Goal: Transaction & Acquisition: Purchase product/service

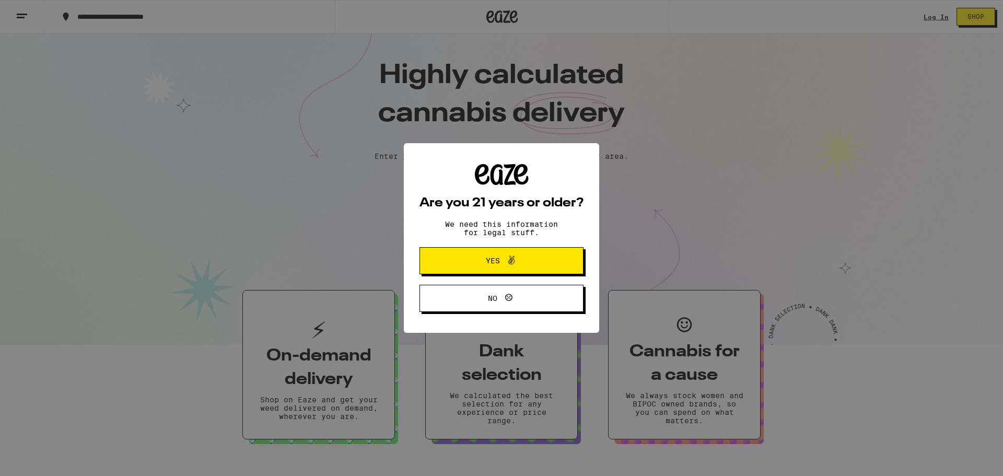
click at [508, 267] on span at bounding box center [511, 261] width 13 height 14
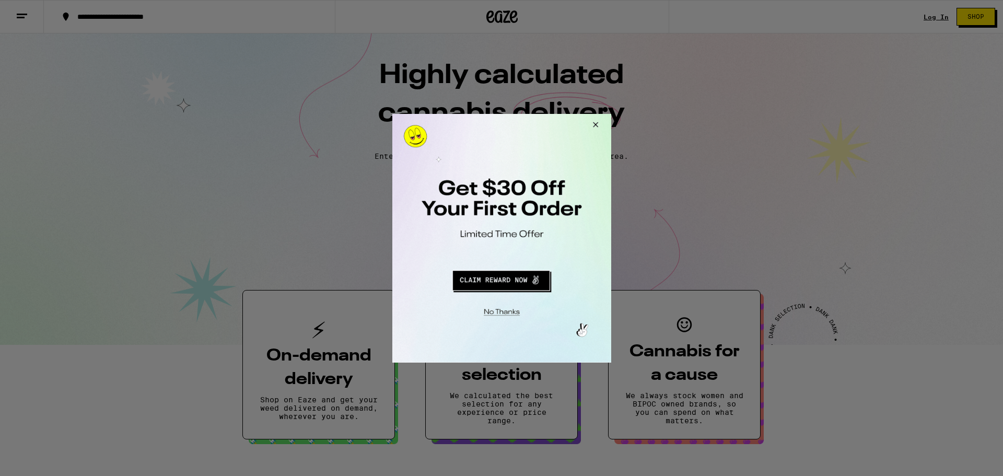
click at [464, 275] on button "Redirect to URL" at bounding box center [500, 278] width 182 height 25
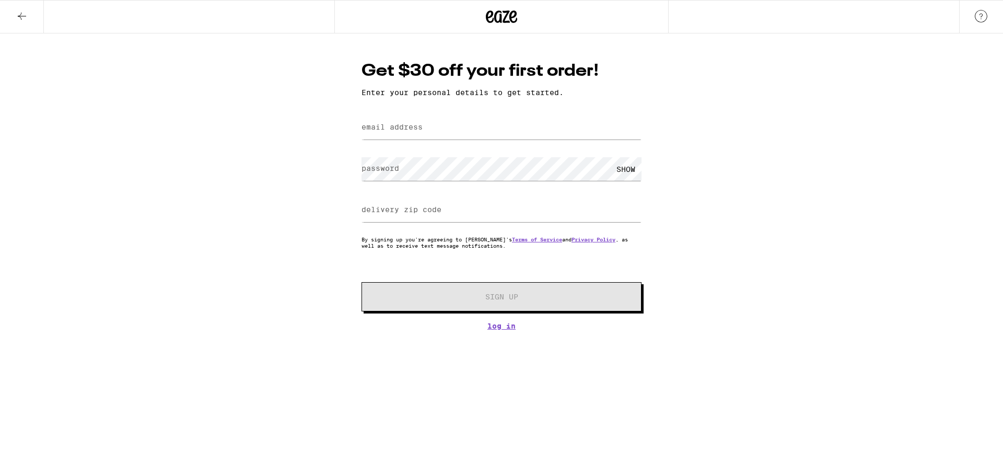
drag, startPoint x: 0, startPoint y: 0, endPoint x: 386, endPoint y: 125, distance: 406.1
click at [386, 125] on label "email address" at bounding box center [391, 127] width 61 height 8
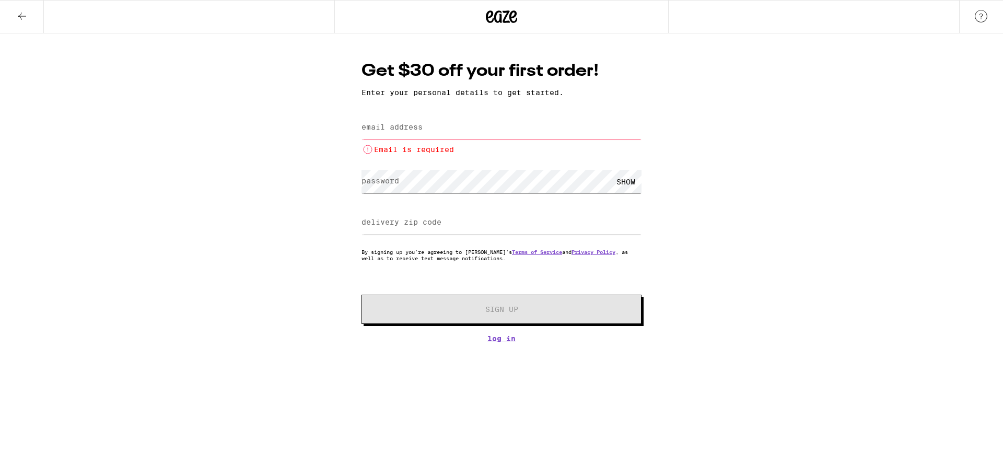
click at [387, 166] on form "email address Email is required password SHOW delivery zip code By signing up y…" at bounding box center [501, 218] width 280 height 212
click at [394, 182] on label "password" at bounding box center [380, 181] width 38 height 8
click at [386, 127] on label "email address" at bounding box center [391, 127] width 61 height 8
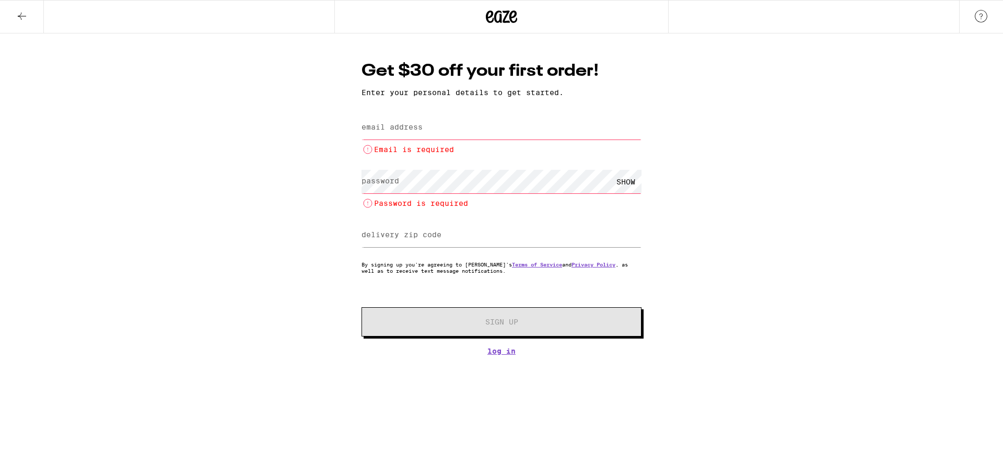
click at [386, 127] on label "email address" at bounding box center [391, 127] width 61 height 8
click at [490, 351] on link "Log In" at bounding box center [501, 351] width 280 height 8
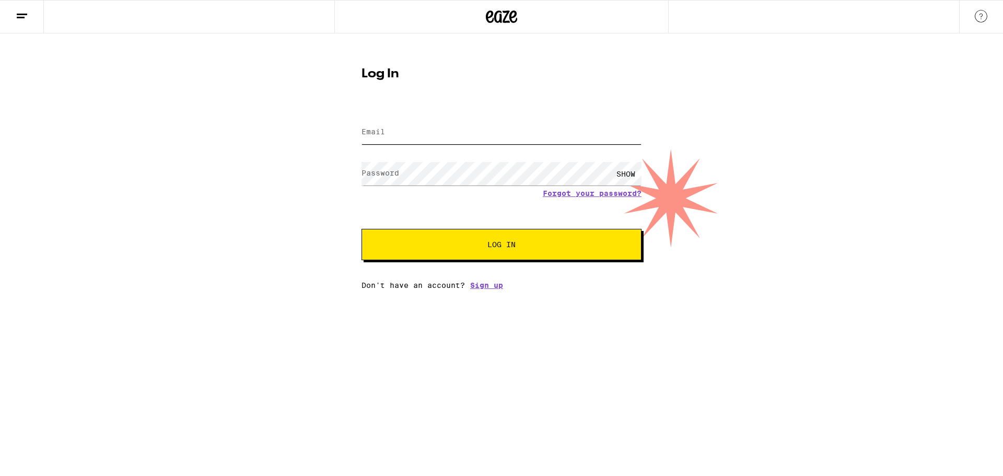
click at [388, 139] on input "Email" at bounding box center [501, 133] width 280 height 24
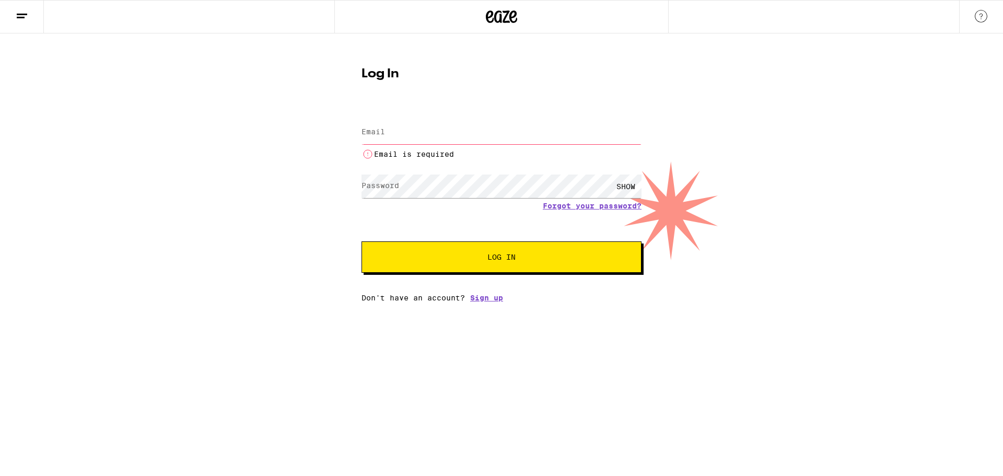
type input "tyreedawson2@gmail.com"
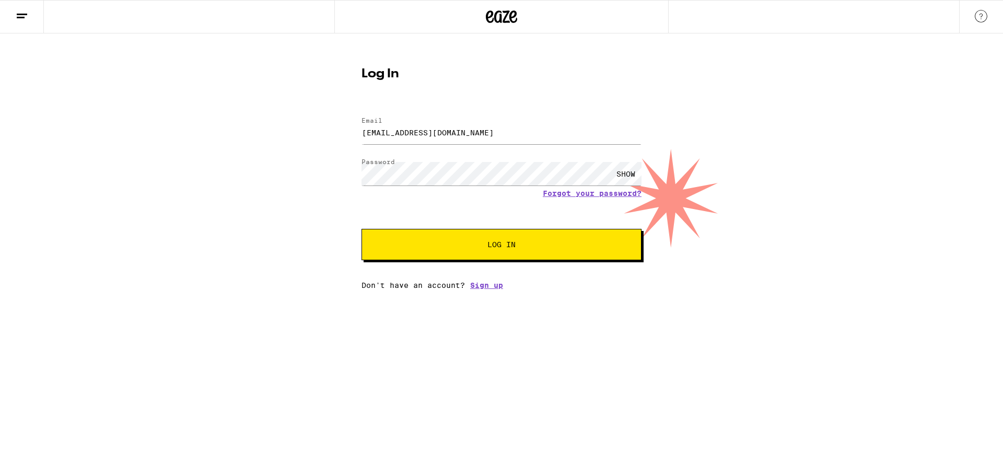
click at [480, 248] on span "Log In" at bounding box center [501, 244] width 195 height 7
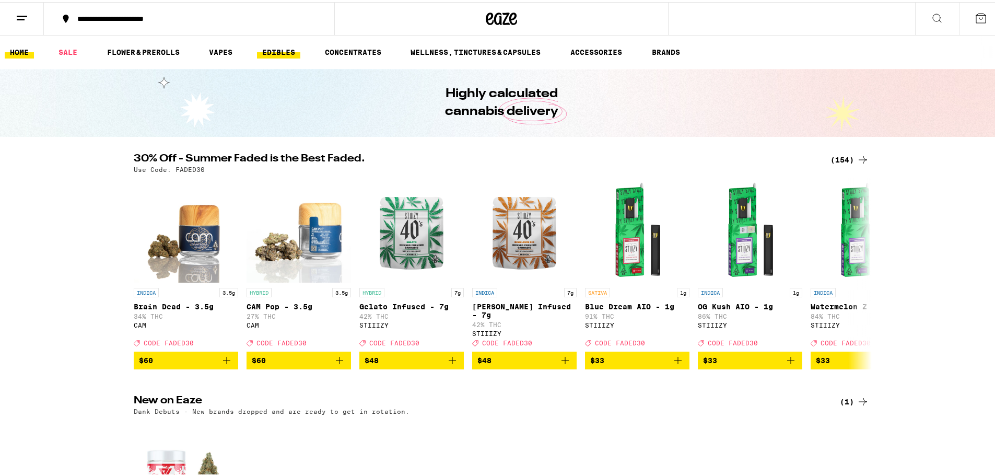
click at [281, 51] on link "EDIBLES" at bounding box center [278, 50] width 43 height 13
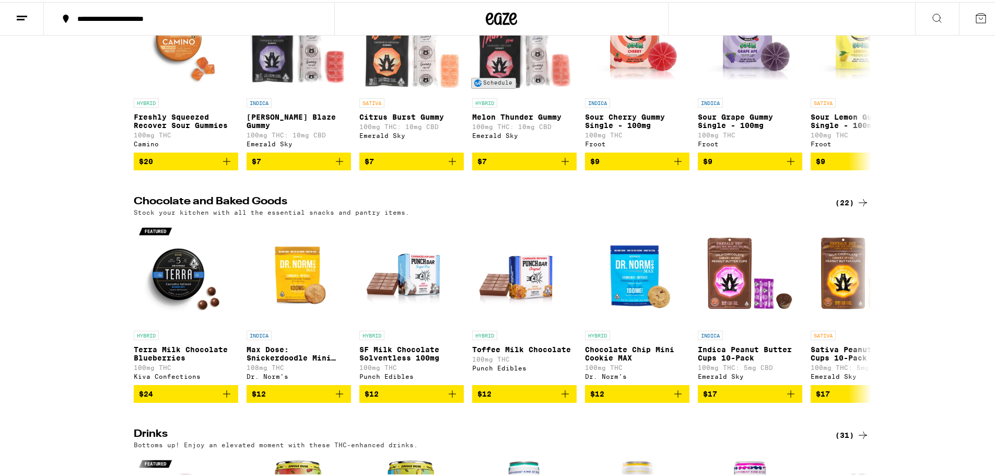
scroll to position [209, 0]
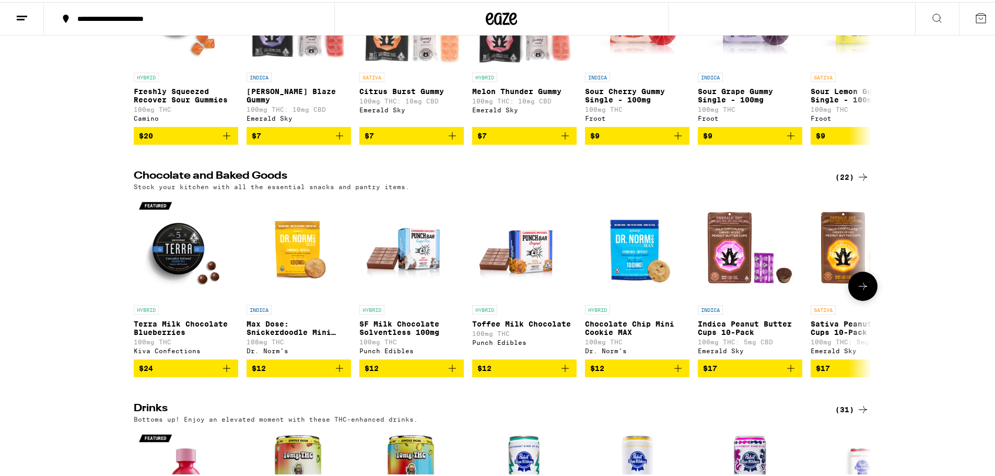
drag, startPoint x: 859, startPoint y: 298, endPoint x: 253, endPoint y: 368, distance: 609.7
click at [321, 370] on div "HYBRID Terra Milk Chocolate Blueberries 100mg THC Kiva Confections $24 INDICA M…" at bounding box center [501, 284] width 752 height 182
click at [187, 372] on span "$24" at bounding box center [186, 366] width 94 height 13
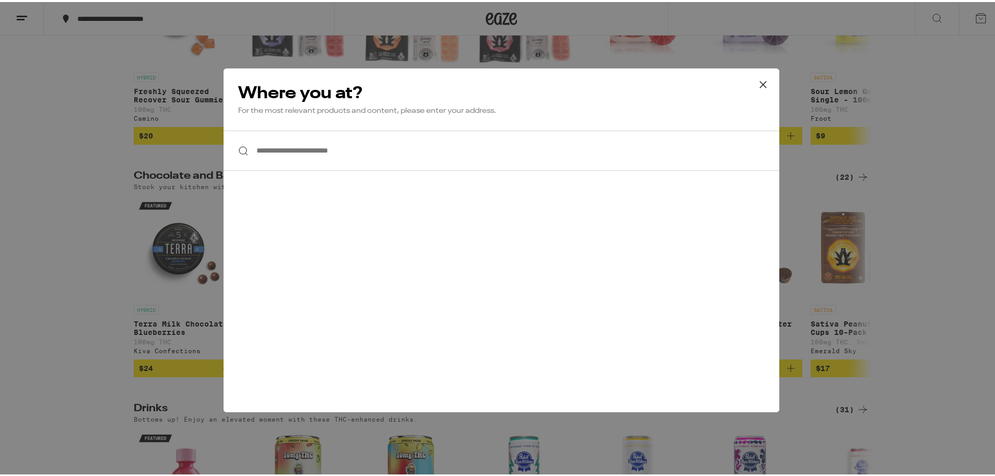
click at [950, 110] on div "**********" at bounding box center [501, 238] width 1003 height 476
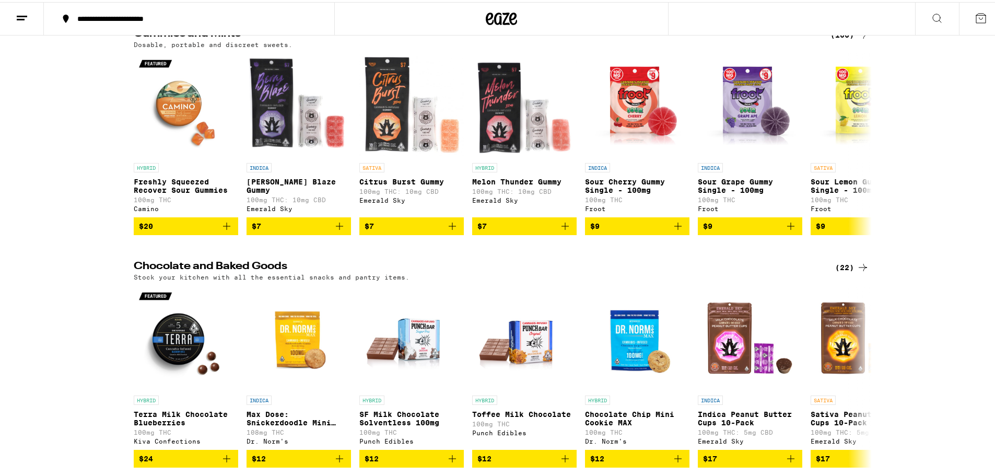
scroll to position [0, 0]
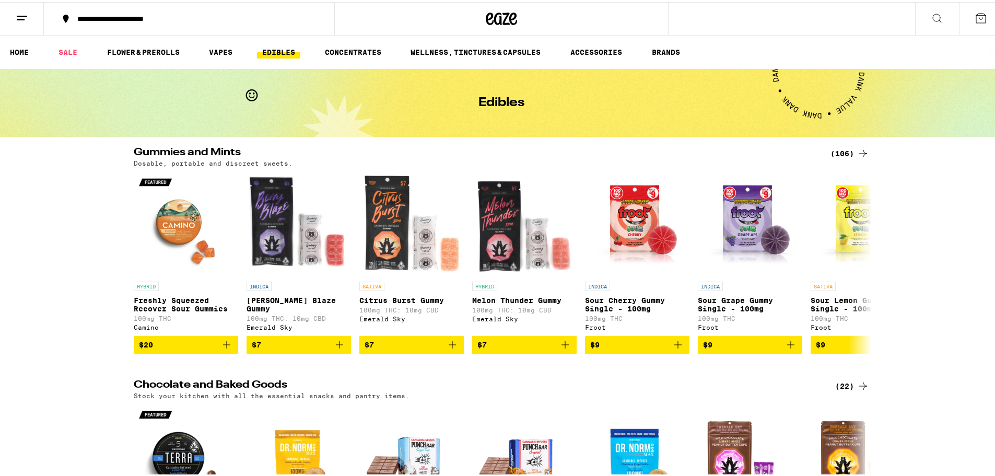
click at [217, 22] on button "**********" at bounding box center [189, 16] width 290 height 31
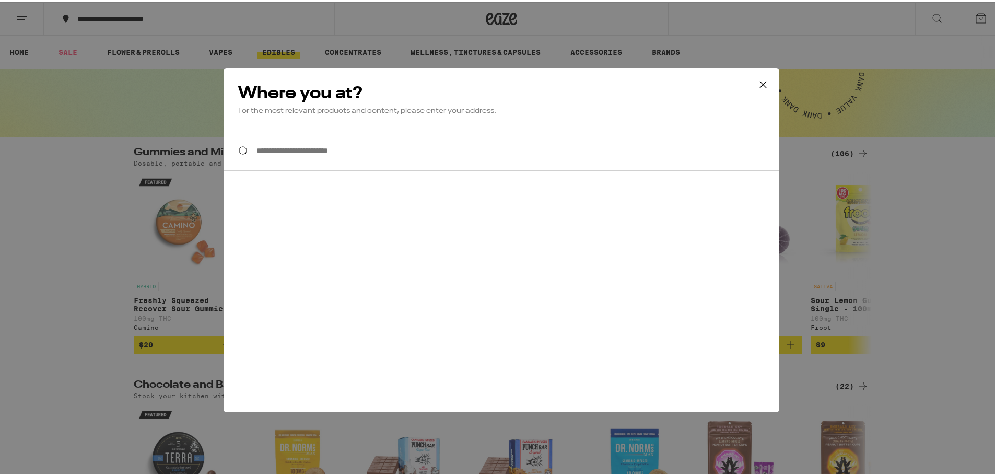
click at [289, 157] on input "**********" at bounding box center [502, 148] width 556 height 40
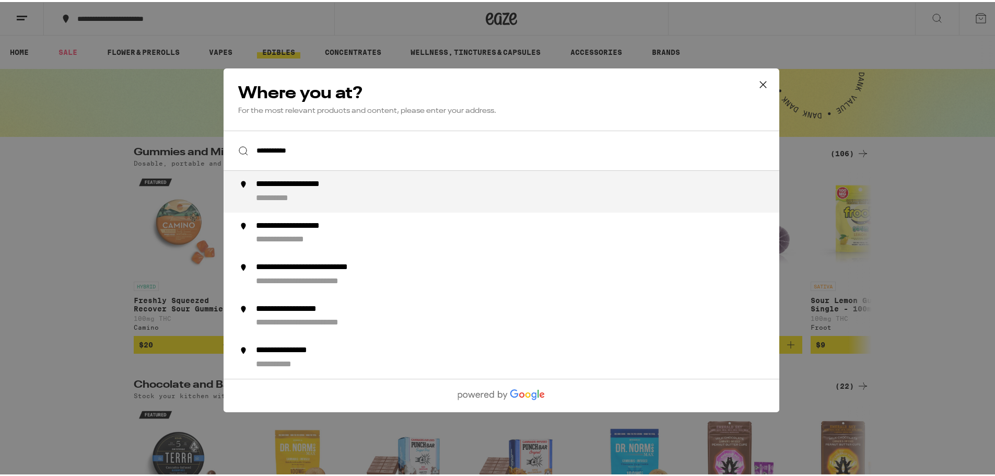
click at [307, 194] on div "**********" at bounding box center [522, 189] width 533 height 25
type input "**********"
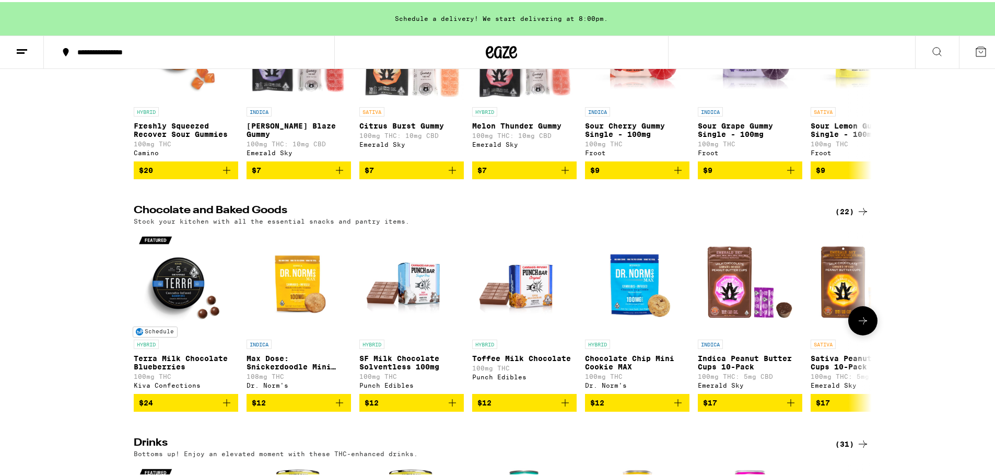
scroll to position [209, 0]
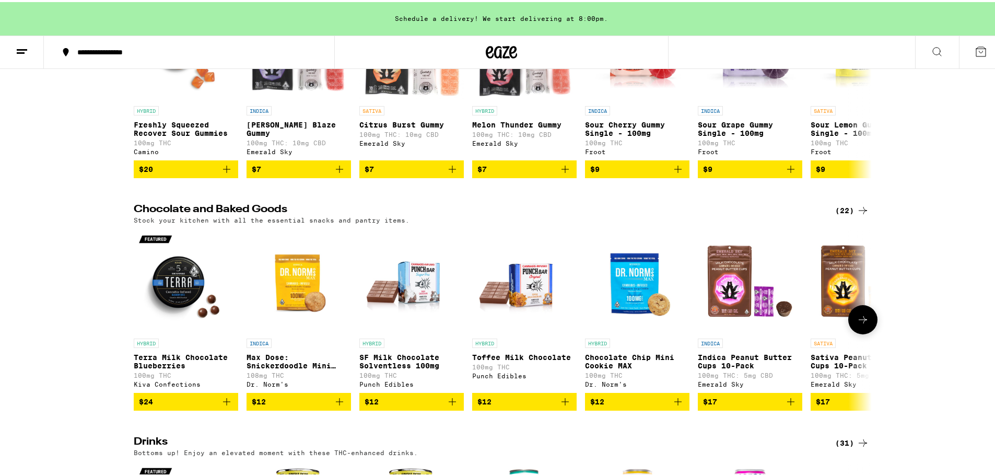
click at [183, 406] on span "$24" at bounding box center [186, 399] width 94 height 13
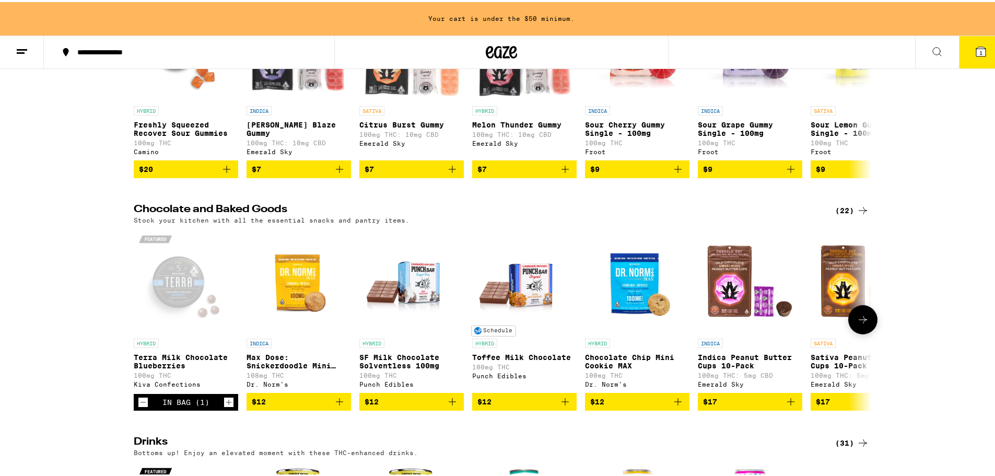
click at [848, 327] on button at bounding box center [862, 317] width 29 height 29
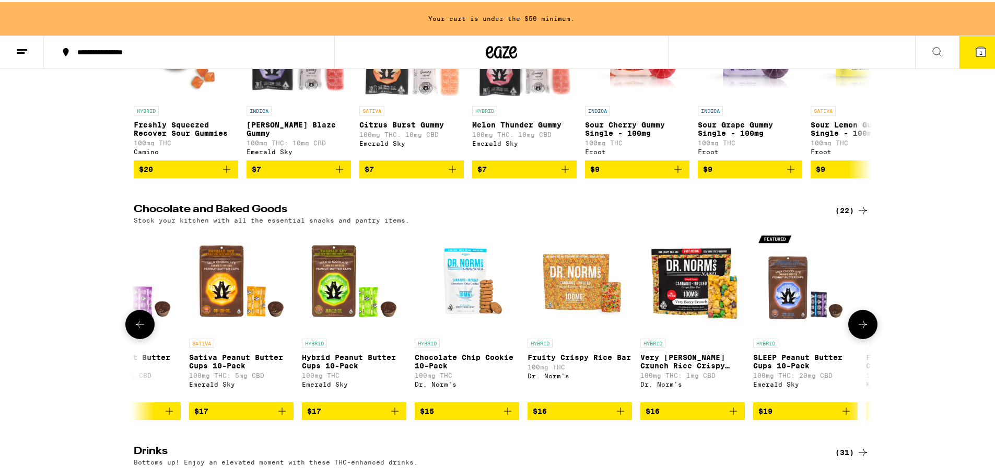
click at [848, 327] on button at bounding box center [862, 322] width 29 height 29
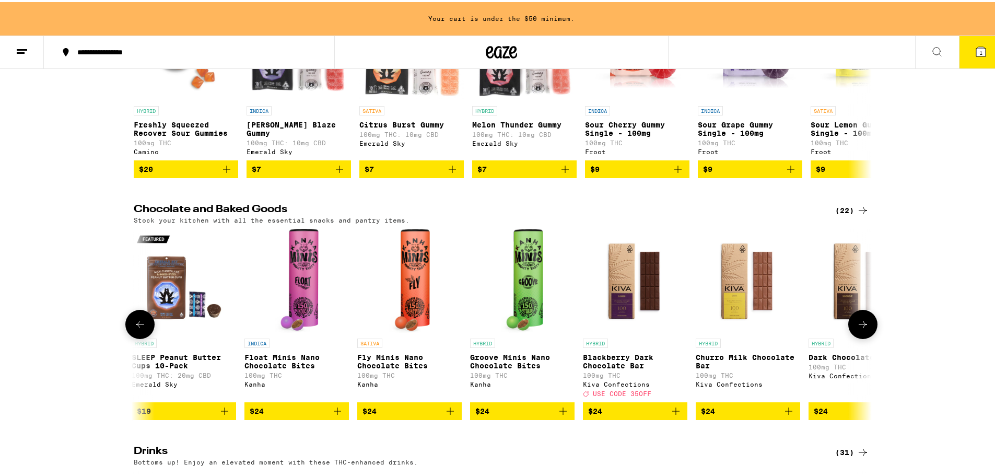
click at [848, 327] on button at bounding box center [862, 322] width 29 height 29
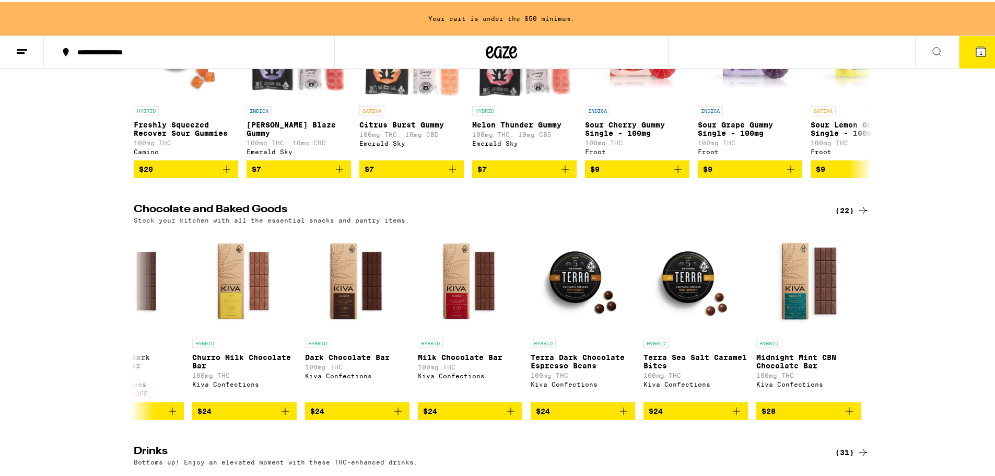
scroll to position [0, 0]
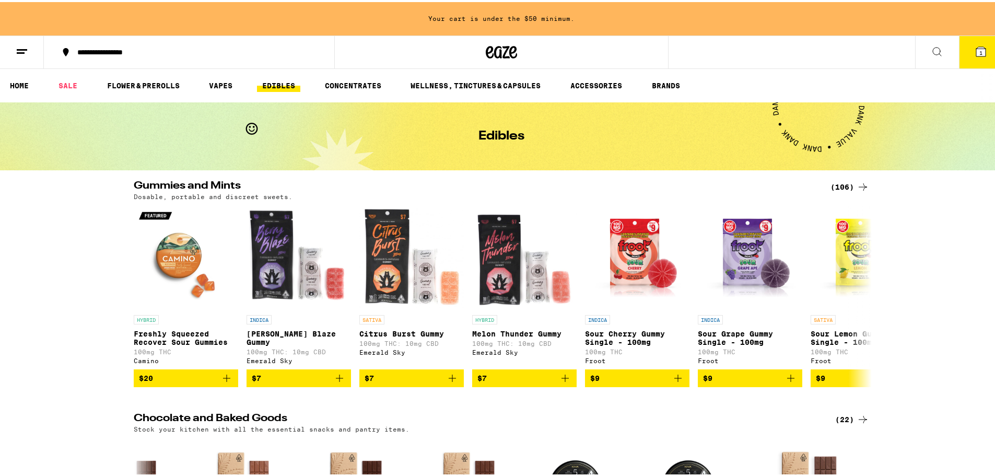
click at [838, 185] on div "(106)" at bounding box center [849, 185] width 39 height 13
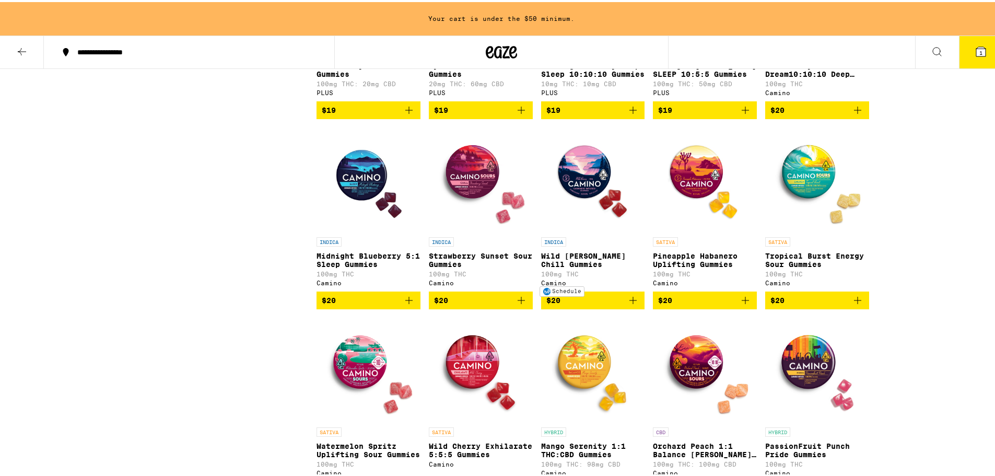
scroll to position [2350, 0]
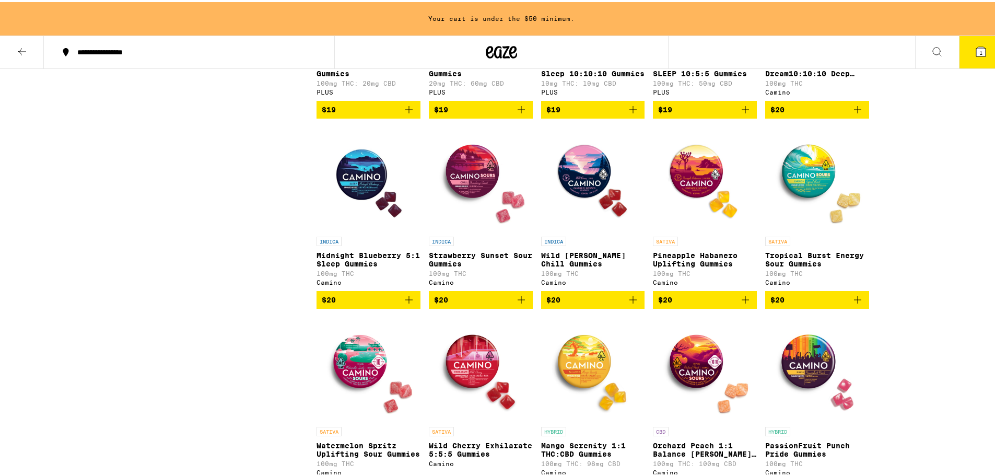
click at [374, 304] on span "$20" at bounding box center [368, 297] width 93 height 13
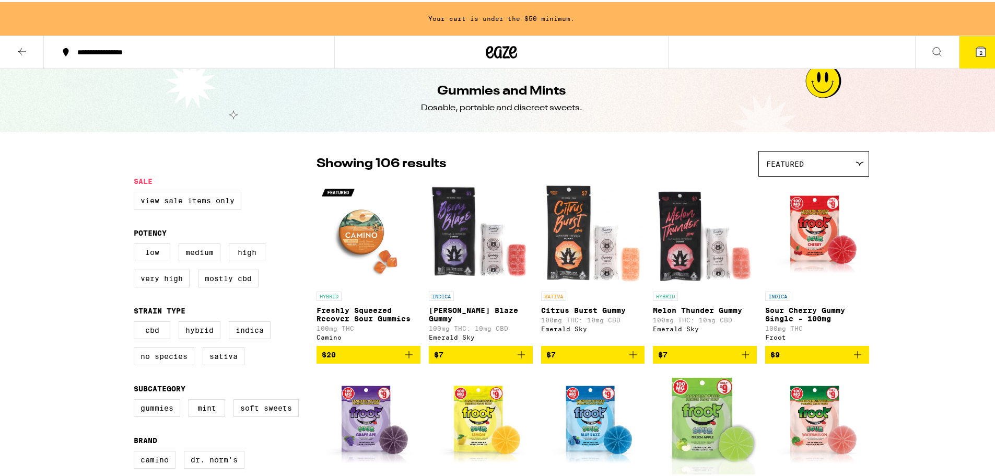
scroll to position [0, 0]
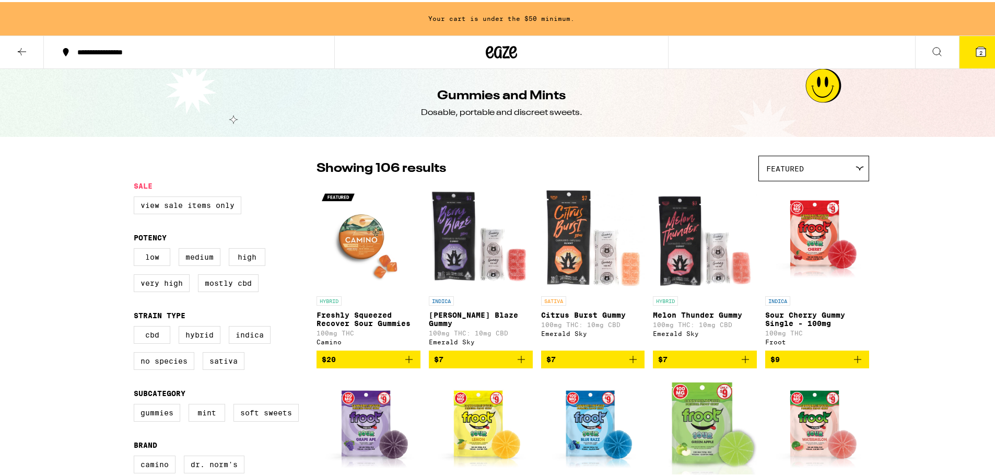
click at [23, 50] on icon at bounding box center [22, 49] width 13 height 13
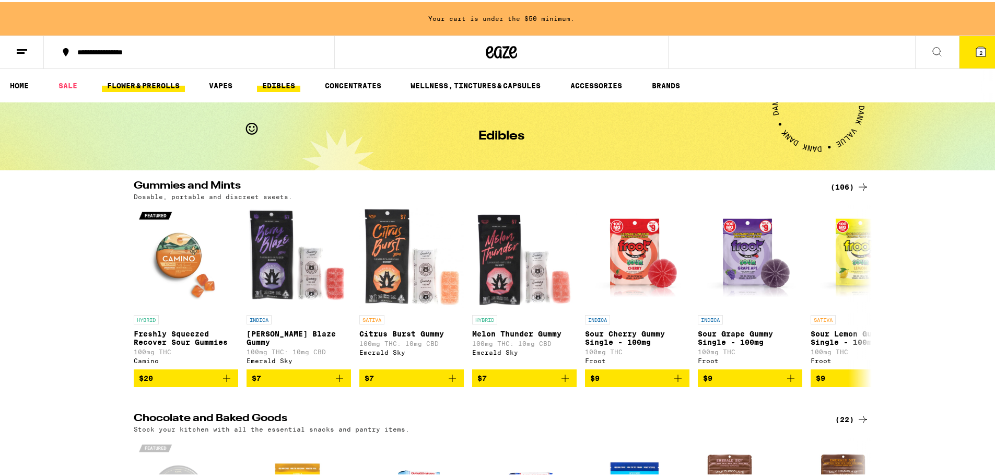
click at [123, 82] on link "FLOWER & PREROLLS" at bounding box center [143, 83] width 83 height 13
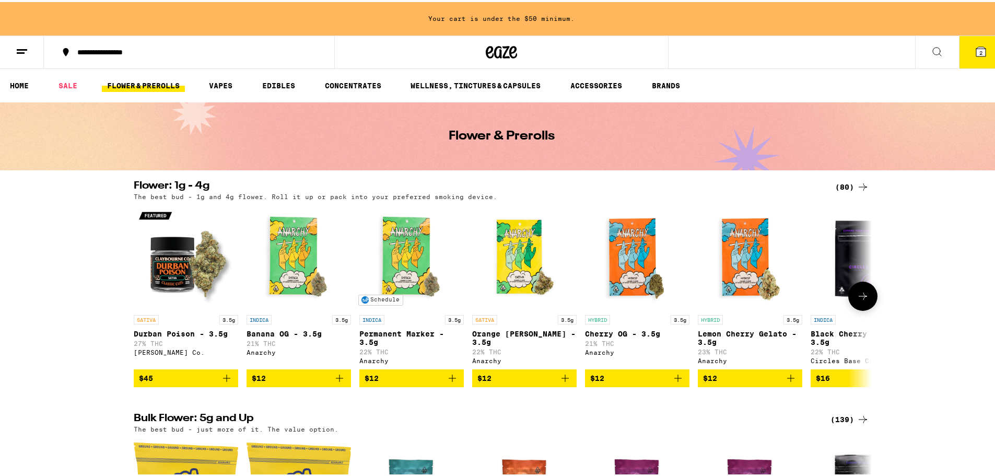
scroll to position [209, 0]
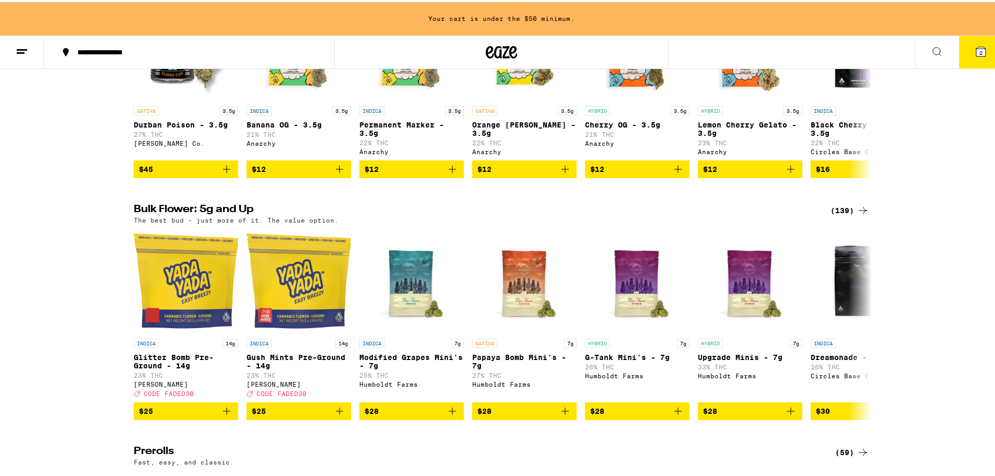
click at [836, 214] on div "(139)" at bounding box center [849, 208] width 39 height 13
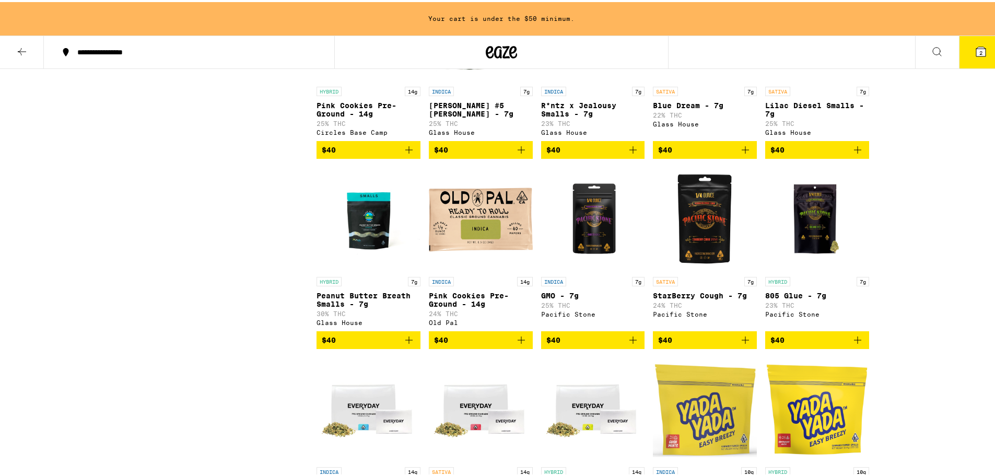
scroll to position [1410, 0]
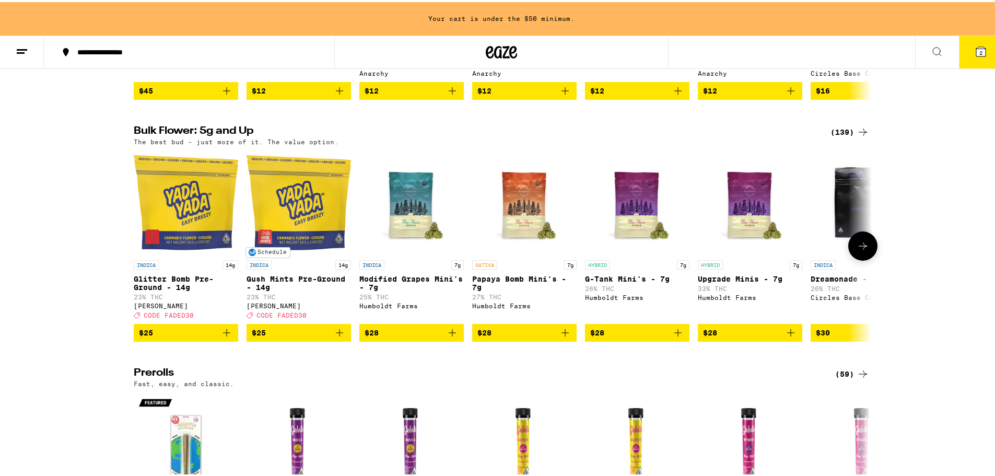
scroll to position [261, 0]
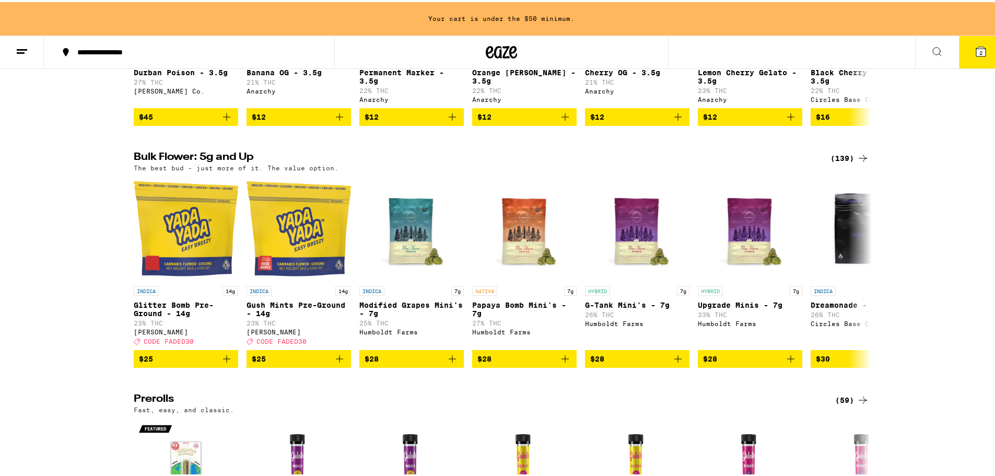
click at [835, 161] on div "(139)" at bounding box center [849, 156] width 39 height 13
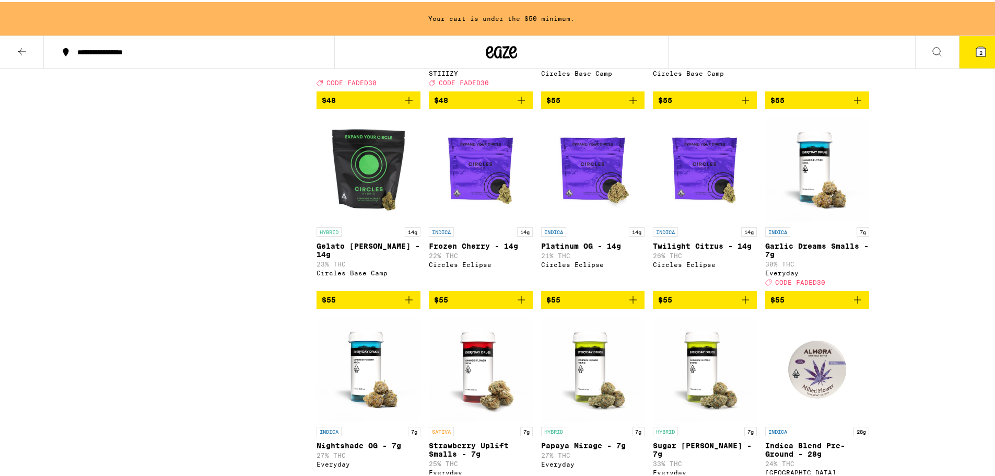
scroll to position [2402, 0]
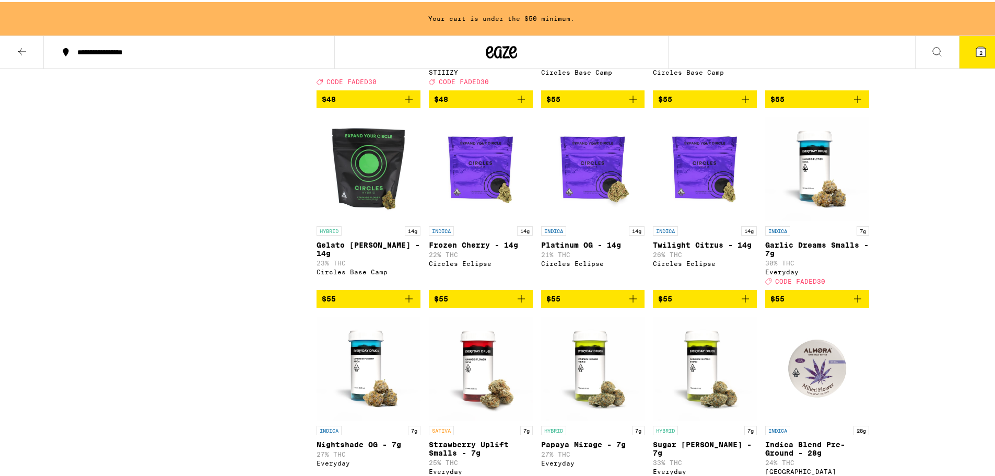
click at [125, 227] on div "Clearfalse filter Sale View Sale Items Only Potency Medium High Very High Strai…" at bounding box center [501, 472] width 752 height 5459
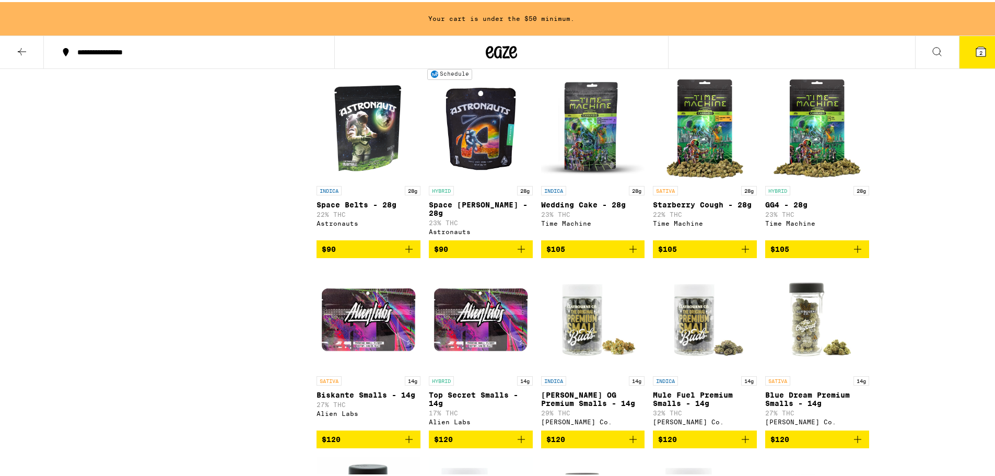
scroll to position [3816, 0]
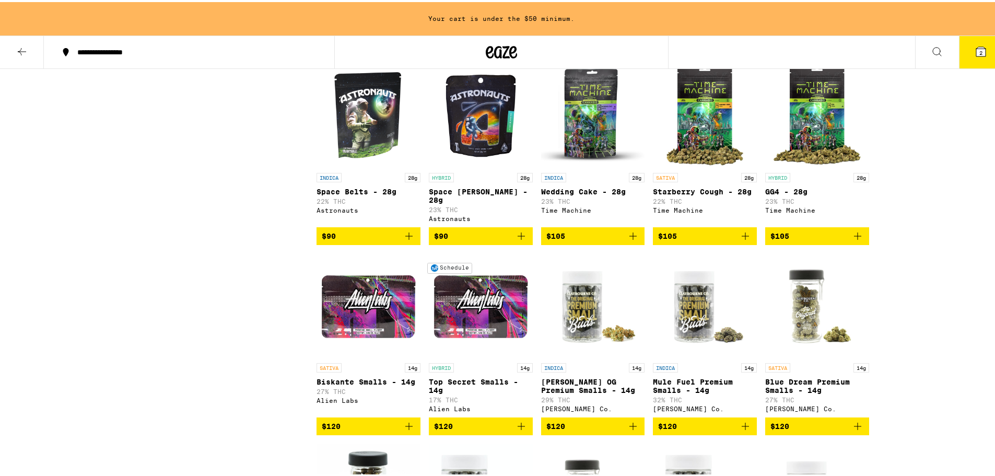
click at [373, 240] on span "$90" at bounding box center [368, 234] width 93 height 13
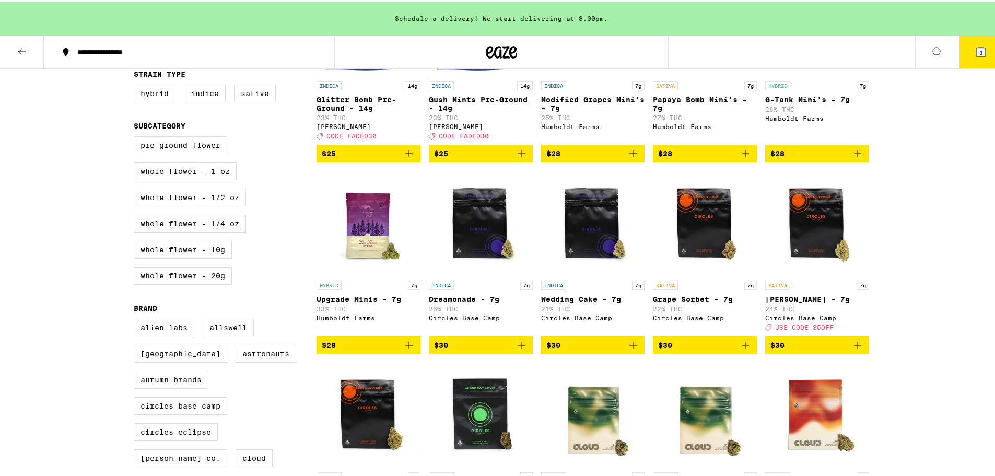
scroll to position [213, 0]
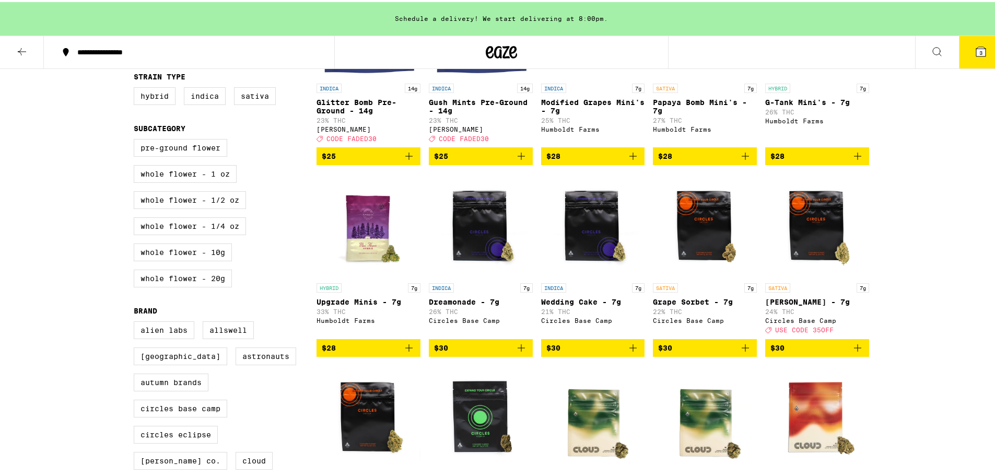
click at [974, 53] on icon at bounding box center [980, 49] width 13 height 13
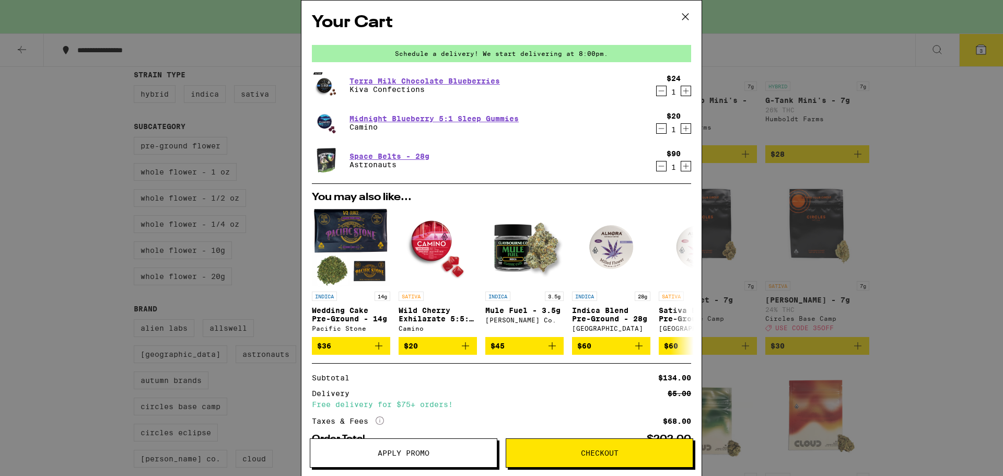
drag, startPoint x: 944, startPoint y: 255, endPoint x: 915, endPoint y: 248, distance: 30.0
click at [944, 255] on div "Your Cart Schedule a delivery! We start delivering at 8:00pm. Terra Milk Chocol…" at bounding box center [501, 238] width 1003 height 476
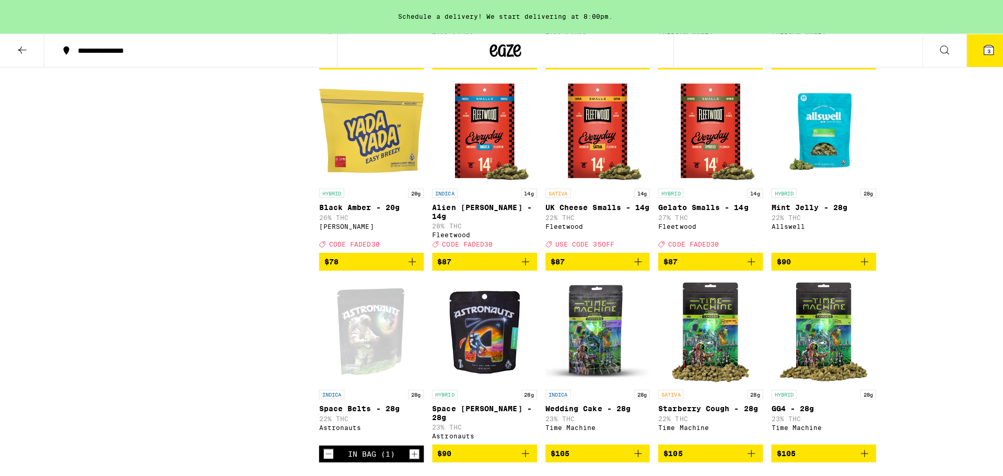
scroll to position [3241, 0]
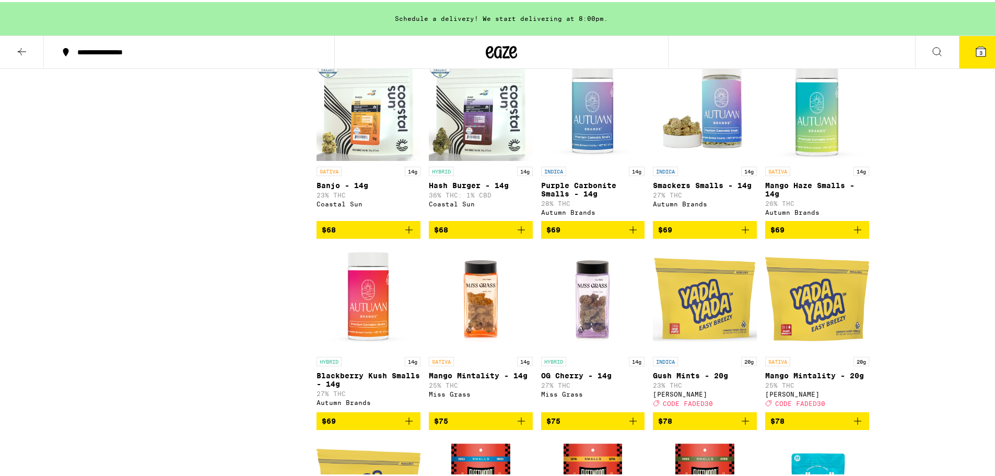
click at [971, 56] on button "3" at bounding box center [981, 50] width 44 height 32
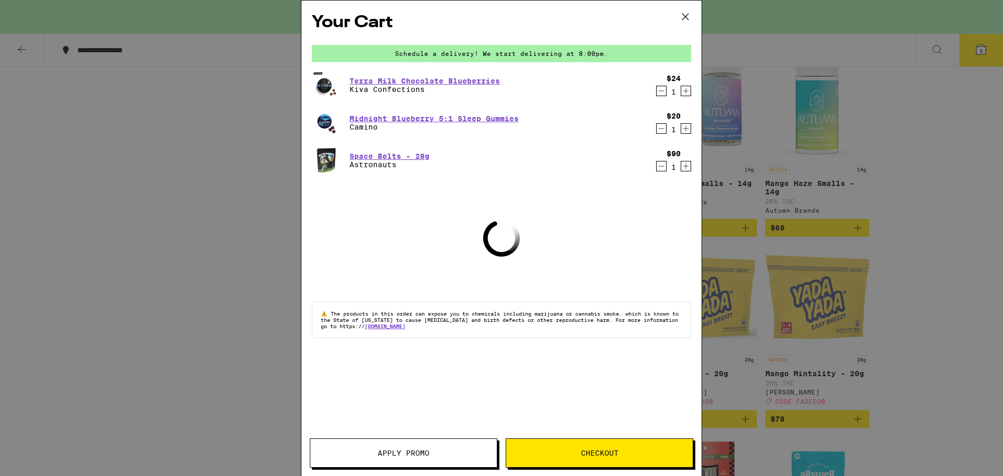
click at [593, 449] on span "Checkout" at bounding box center [600, 452] width 38 height 7
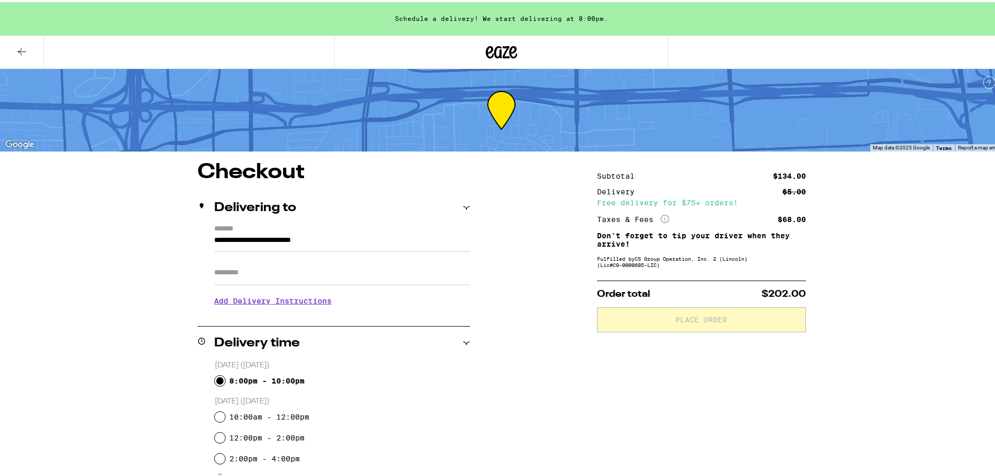
click at [219, 380] on input "8:00pm - 10:00pm" at bounding box center [220, 378] width 10 height 10
radio input "true"
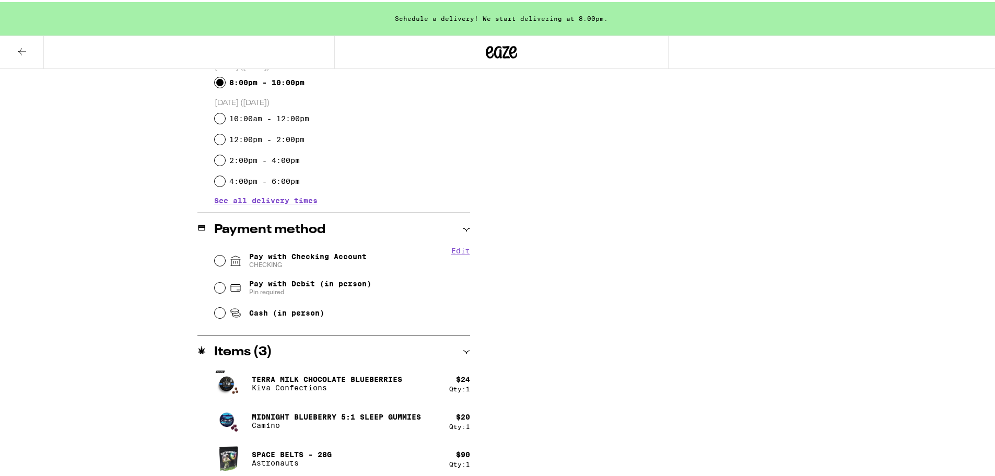
scroll to position [302, 0]
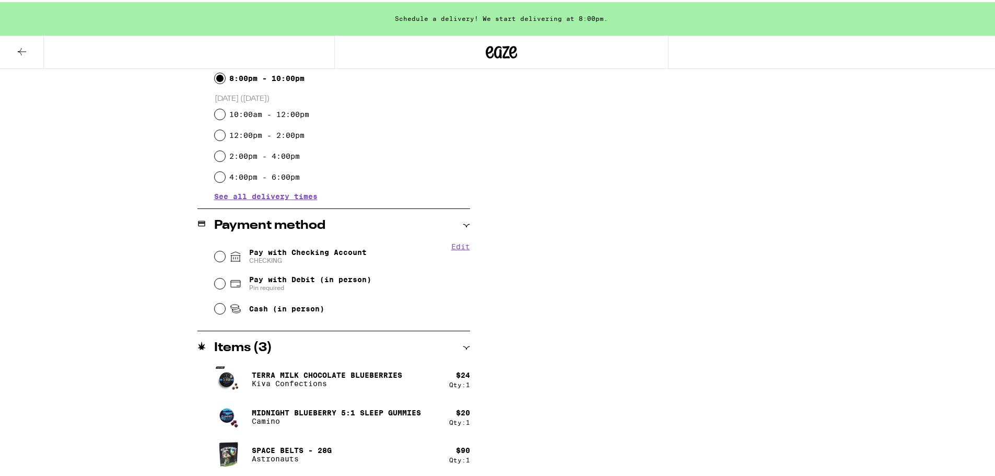
click at [221, 255] on div "Pay with Checking Account CHECKING" at bounding box center [342, 254] width 255 height 27
drag, startPoint x: 217, startPoint y: 256, endPoint x: 251, endPoint y: 260, distance: 34.1
click at [217, 256] on input "Pay with Checking Account CHECKING" at bounding box center [220, 254] width 10 height 10
radio input "true"
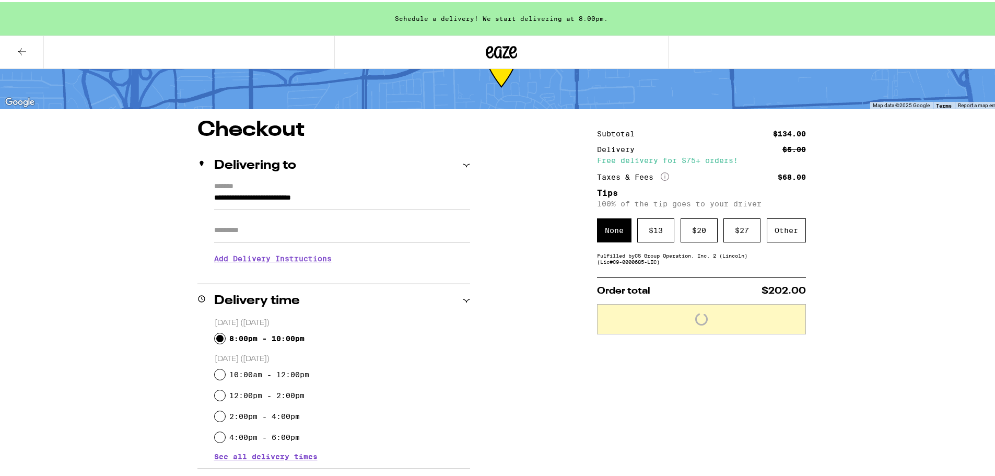
scroll to position [41, 0]
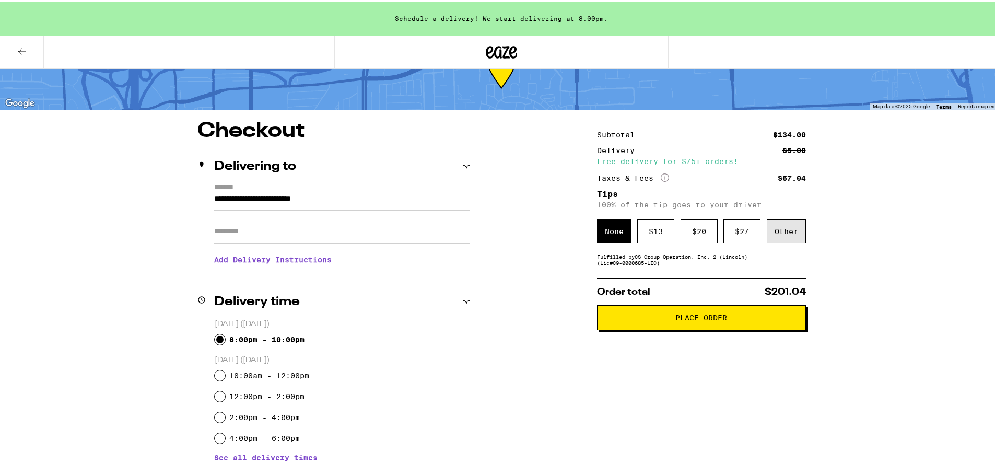
click at [778, 229] on div "Other" at bounding box center [786, 229] width 39 height 24
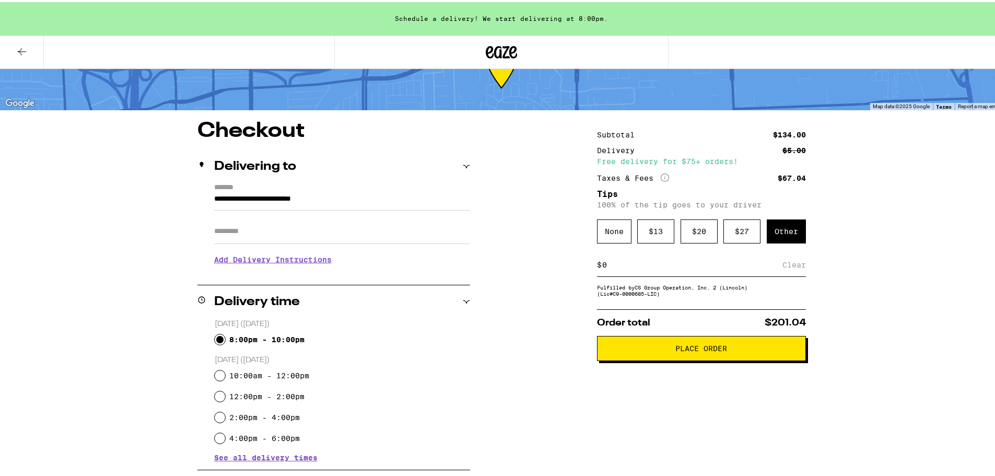
click at [621, 267] on input at bounding box center [692, 262] width 181 height 9
type input "8"
click at [682, 356] on button "Place Order" at bounding box center [701, 346] width 209 height 25
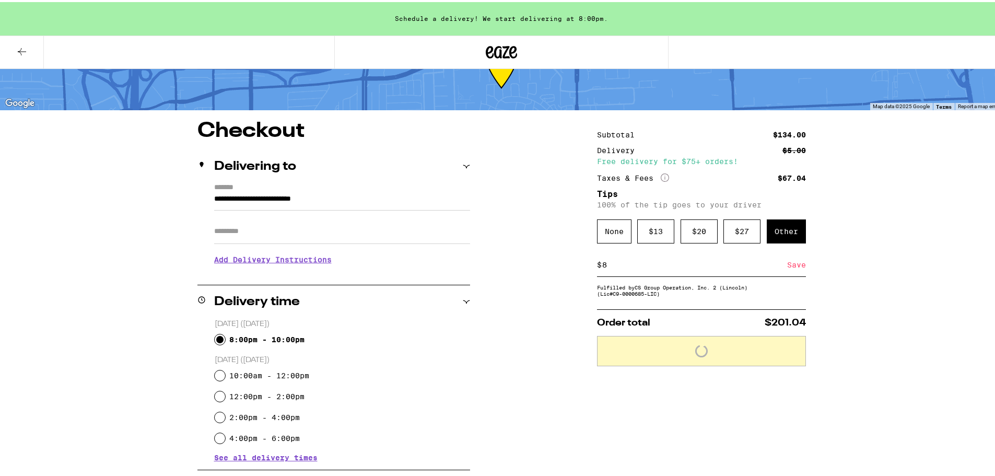
drag, startPoint x: 778, startPoint y: 261, endPoint x: 792, endPoint y: 265, distance: 14.7
click at [780, 262] on div "$ 8 Save" at bounding box center [701, 263] width 209 height 24
drag, startPoint x: 802, startPoint y: 263, endPoint x: 789, endPoint y: 264, distance: 13.6
click at [797, 263] on div "**********" at bounding box center [501, 445] width 752 height 652
click at [789, 264] on div "Save" at bounding box center [796, 262] width 19 height 23
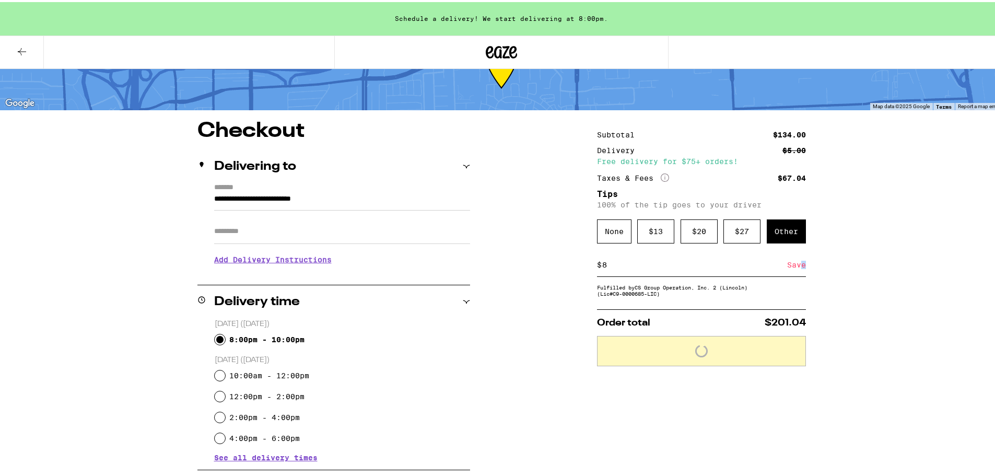
click at [789, 264] on div "Subtotal $134.00 Delivery $5.00 Free delivery for $75+ orders! Taxes & Fees Mor…" at bounding box center [701, 445] width 209 height 652
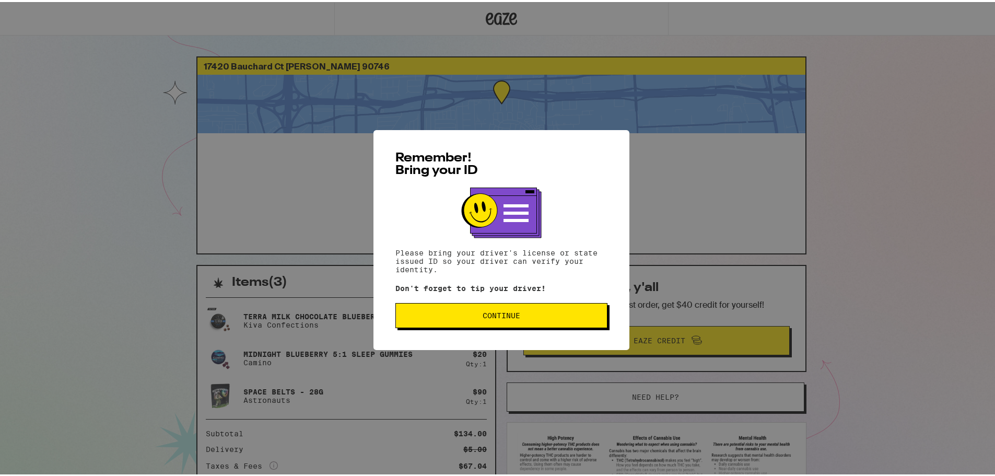
click at [476, 312] on span "Continue" at bounding box center [501, 313] width 194 height 7
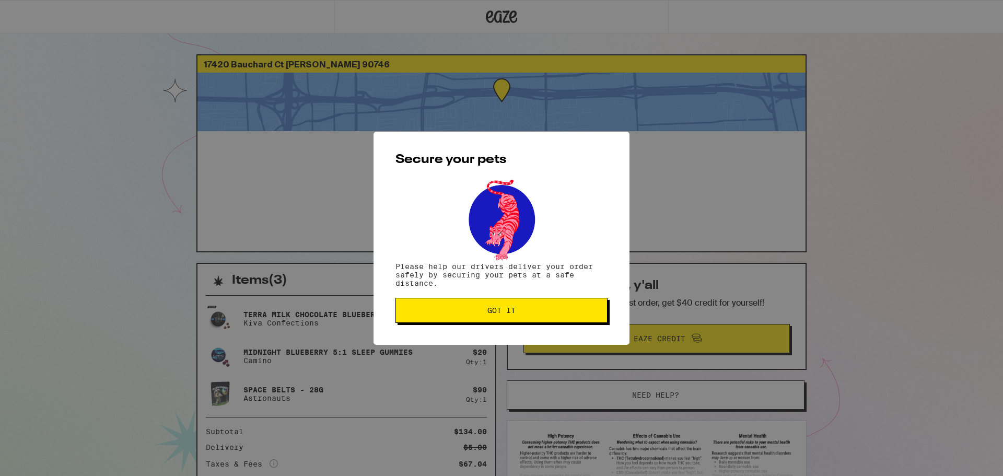
click at [470, 312] on span "Got it" at bounding box center [501, 310] width 194 height 7
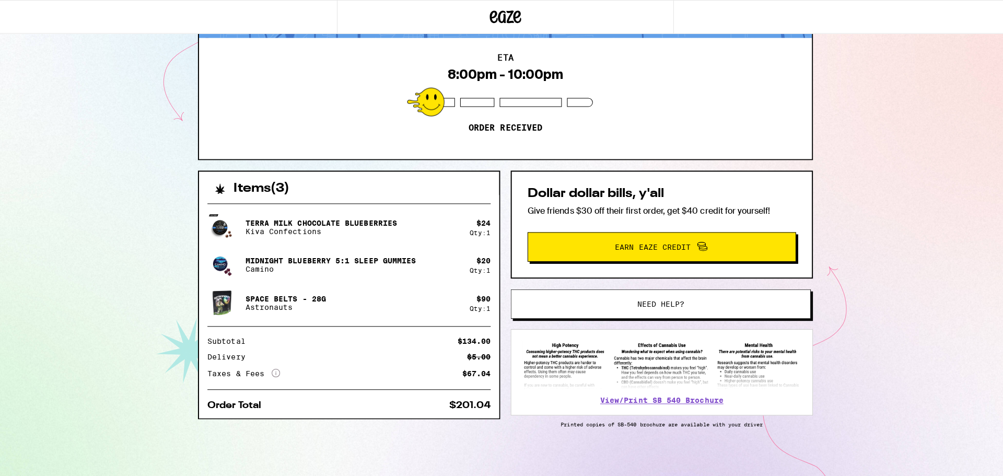
scroll to position [96, 0]
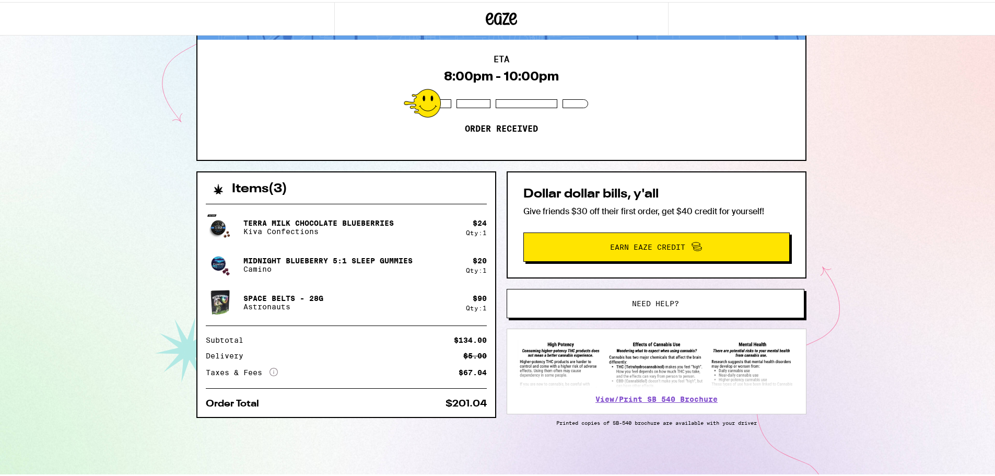
click at [645, 304] on button "Need help?" at bounding box center [656, 301] width 298 height 29
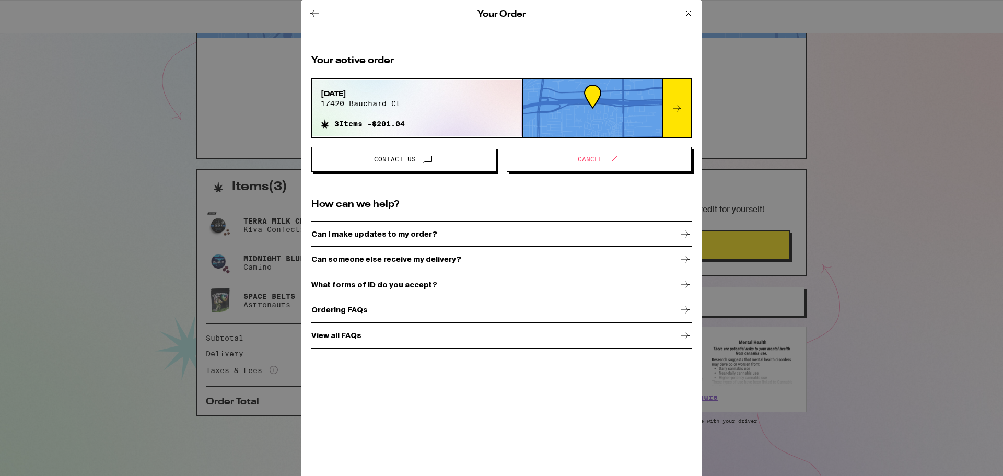
click at [427, 231] on p "Can I make updates to my order?" at bounding box center [374, 234] width 126 height 8
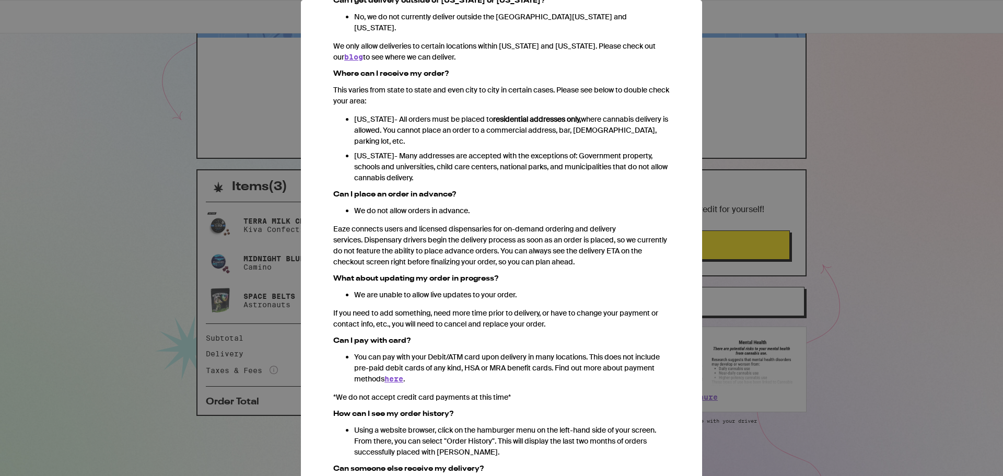
scroll to position [122, 0]
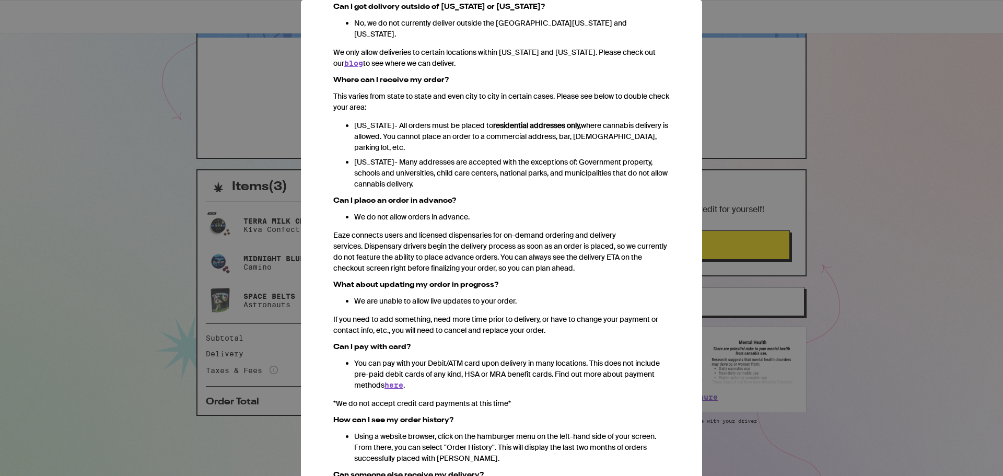
click at [846, 226] on div "Your Order Ordering FAQs We heard from you. You've got questions, and we've got…" at bounding box center [501, 238] width 1003 height 476
drag, startPoint x: 782, startPoint y: 168, endPoint x: 725, endPoint y: 140, distance: 63.1
click at [777, 164] on div "Your Order Ordering FAQs We heard from you. You've got questions, and we've got…" at bounding box center [501, 238] width 1003 height 476
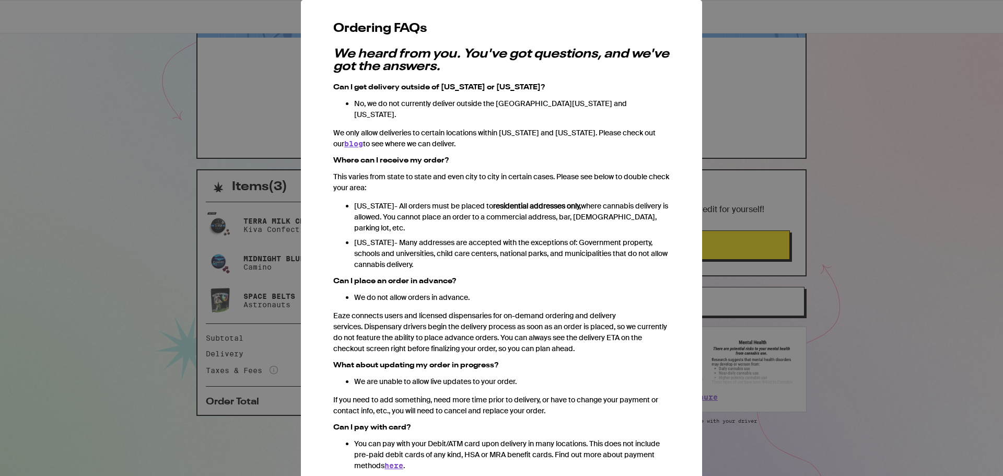
scroll to position [0, 0]
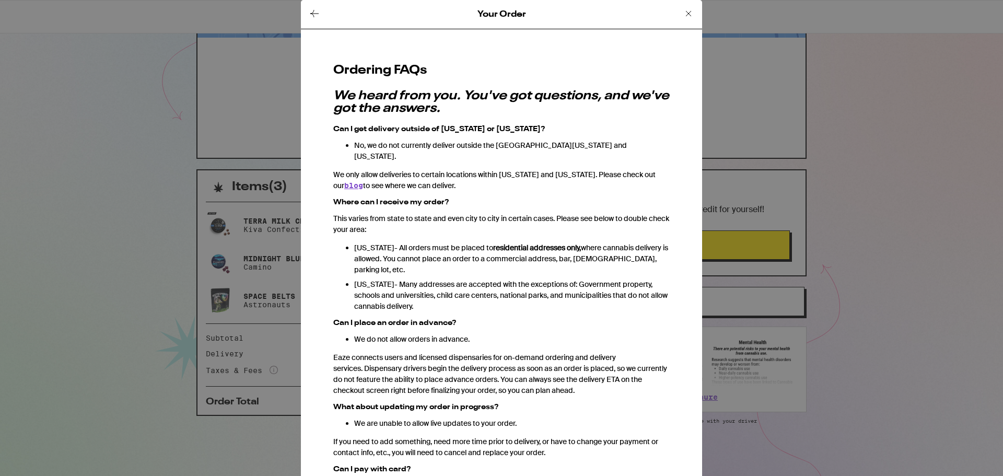
click at [310, 12] on icon at bounding box center [314, 13] width 13 height 13
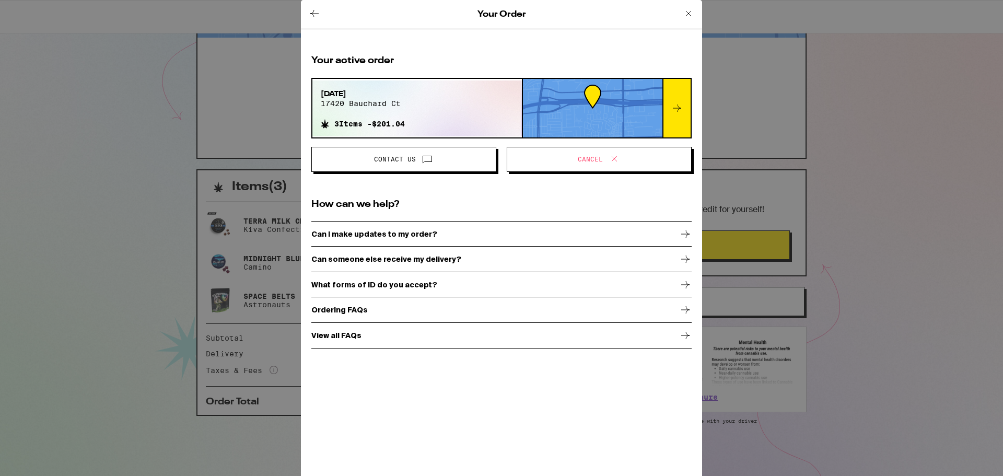
click at [414, 236] on p "Can I make updates to my order?" at bounding box center [374, 234] width 126 height 8
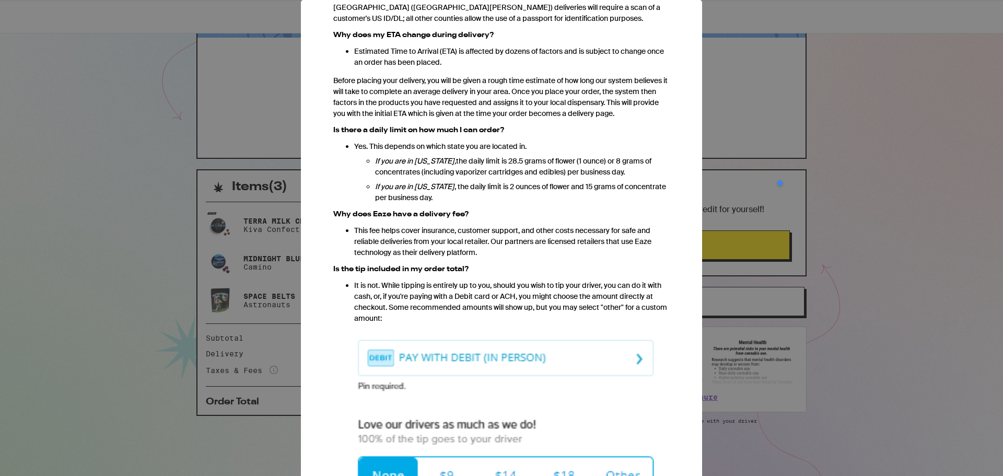
scroll to position [1010, 0]
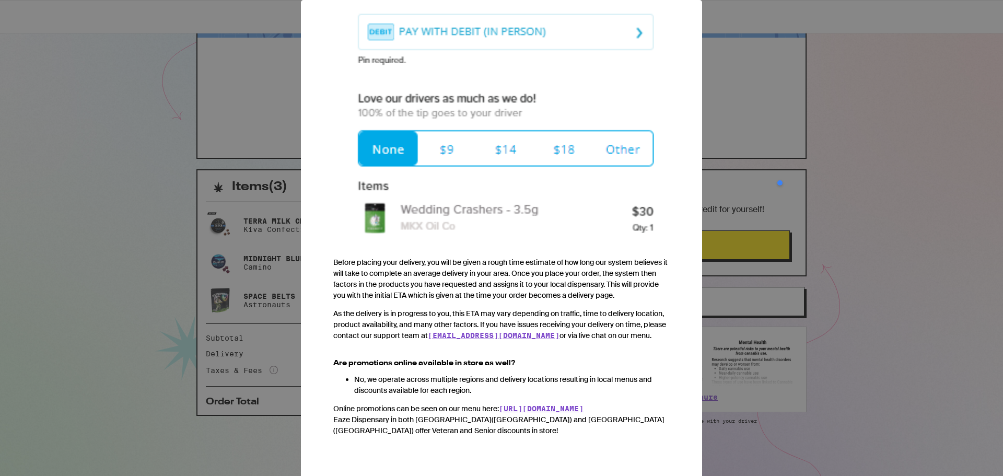
click at [293, 286] on div "Your Order Ordering FAQs We heard from you. You've got questions, and we've got…" at bounding box center [501, 238] width 1003 height 476
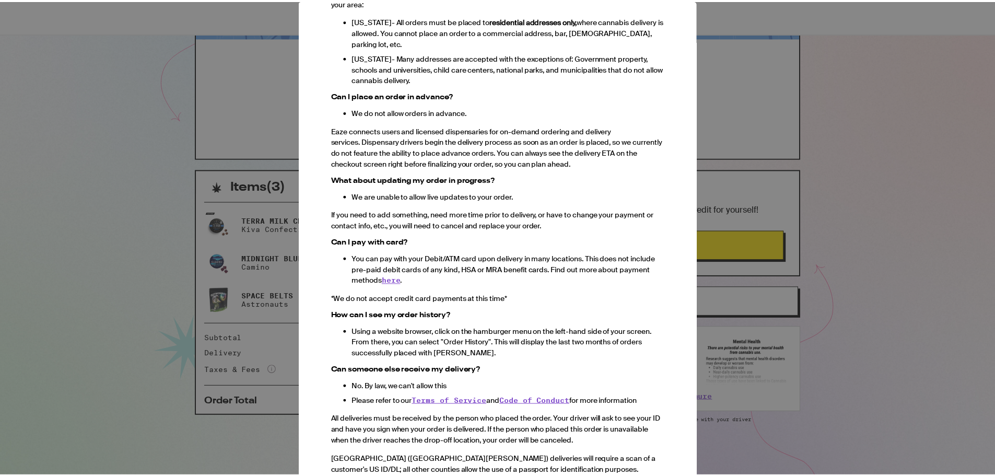
scroll to position [0, 0]
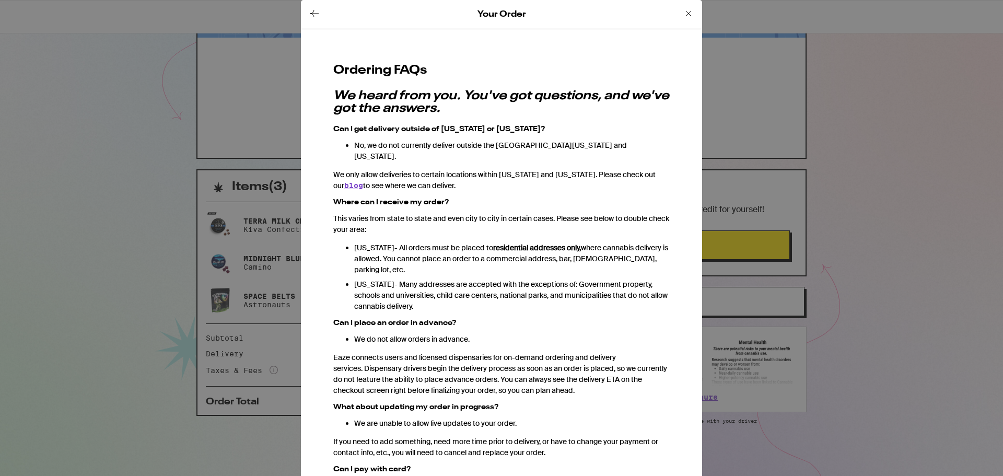
click at [682, 14] on icon at bounding box center [688, 13] width 13 height 13
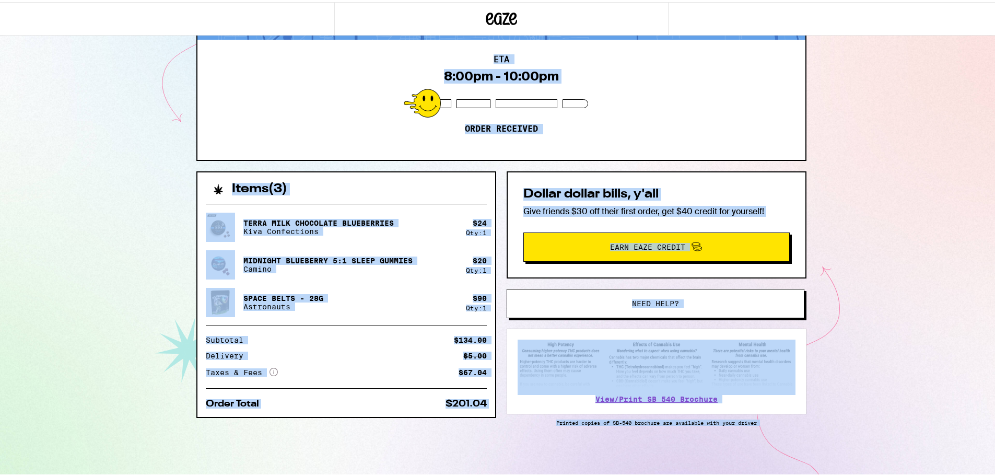
click at [913, 97] on div "17420 Bauchard Ct Carson 90746 ETA 8:00pm - 10:00pm Order received Items ( 3 ) …" at bounding box center [501, 191] width 1003 height 569
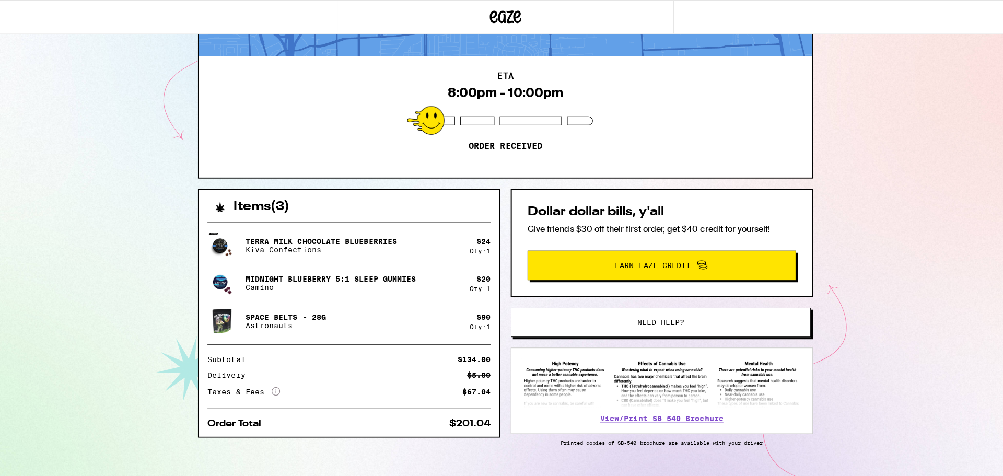
scroll to position [96, 0]
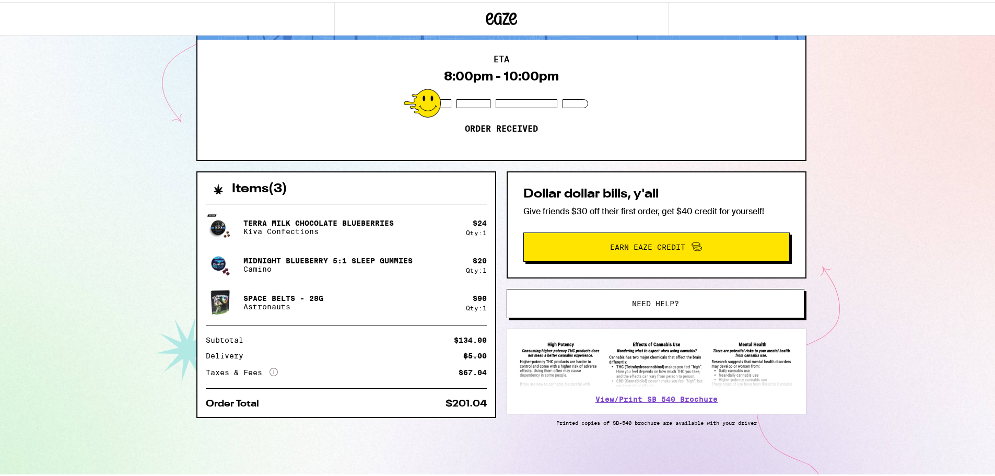
click at [661, 300] on span "Need help?" at bounding box center [655, 301] width 47 height 7
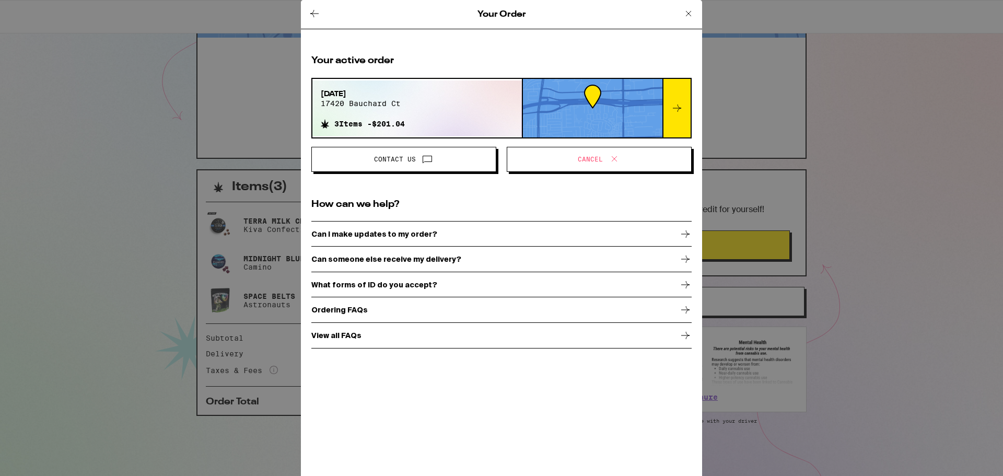
click at [595, 162] on span "Cancel" at bounding box center [590, 159] width 25 height 6
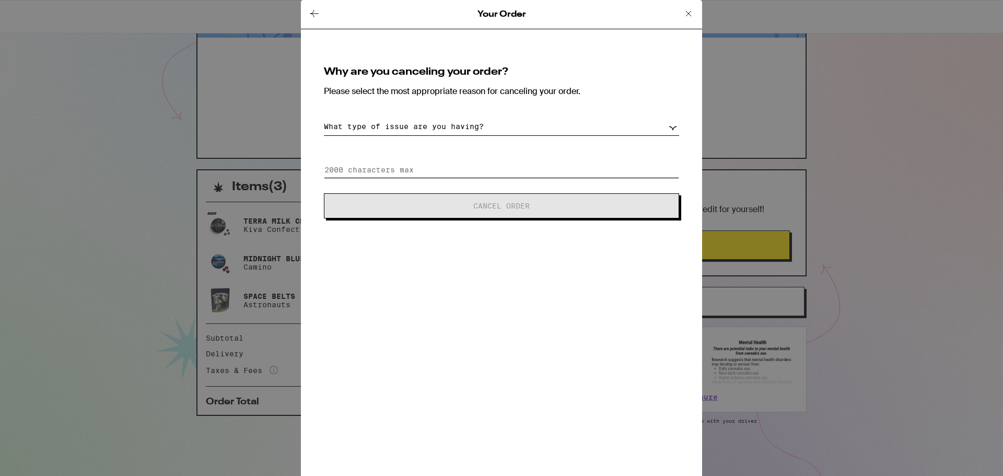
click at [484, 163] on input at bounding box center [501, 170] width 355 height 16
click at [530, 172] on input "I want to redo with tip" at bounding box center [501, 170] width 355 height 16
click at [518, 172] on input "I want to redo with tip" at bounding box center [501, 170] width 355 height 16
type input "I want to redo with tip"
click at [670, 129] on select "What type of issue are you having? Order taking too long Order arriving too soo…" at bounding box center [501, 127] width 355 height 18
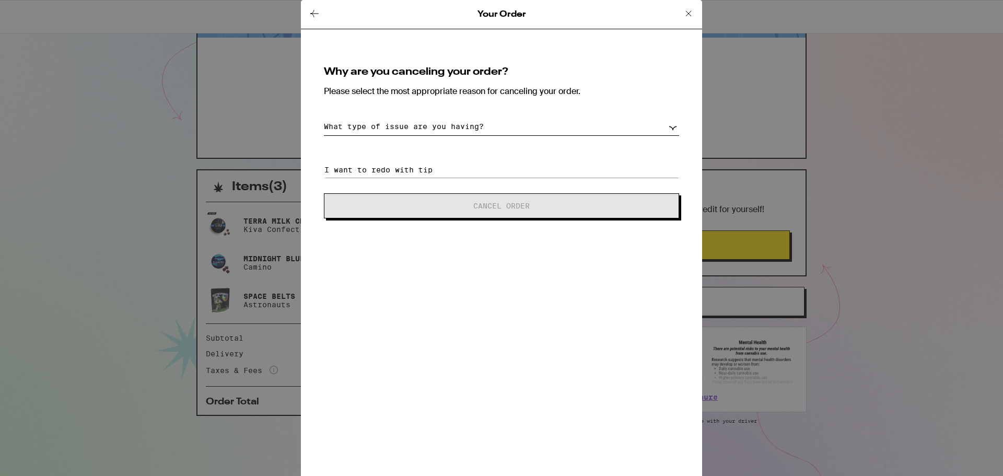
select select "change-order"
click at [324, 118] on select "What type of issue are you having? Order taking too long Order arriving too soo…" at bounding box center [501, 127] width 355 height 18
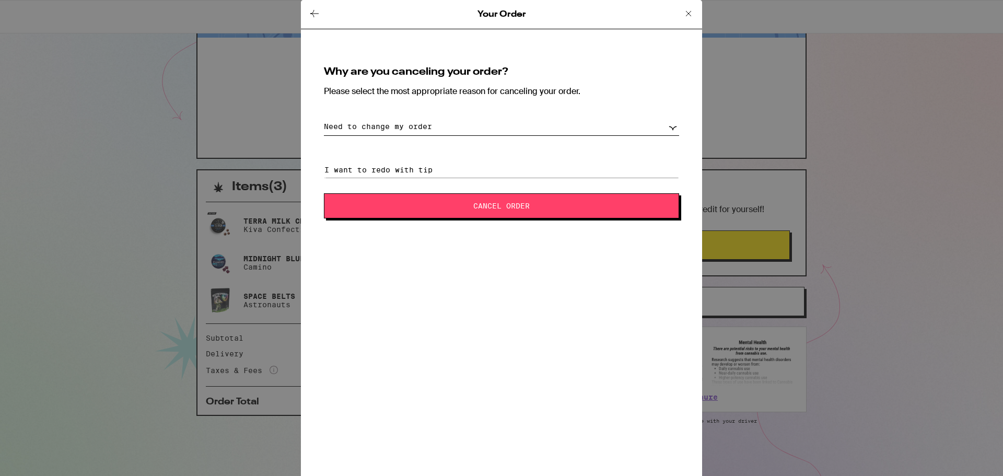
click at [513, 208] on span "Cancel Order" at bounding box center [501, 205] width 56 height 7
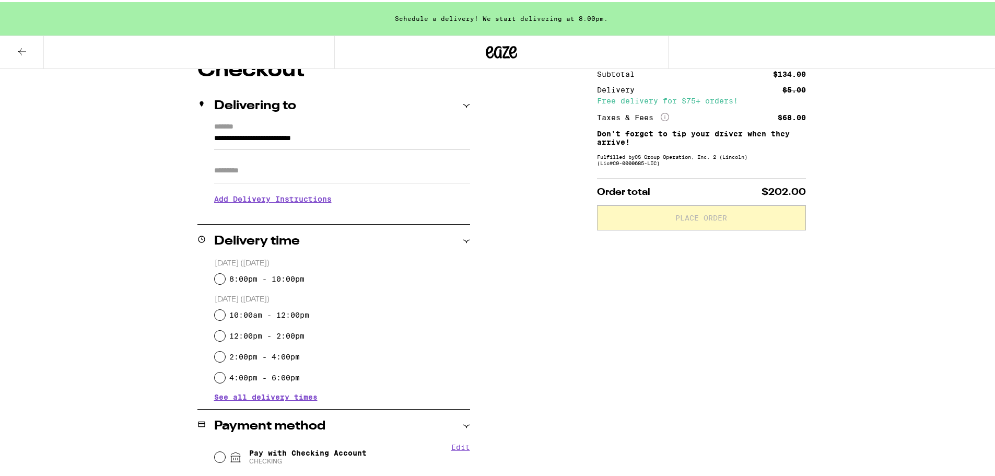
scroll to position [104, 0]
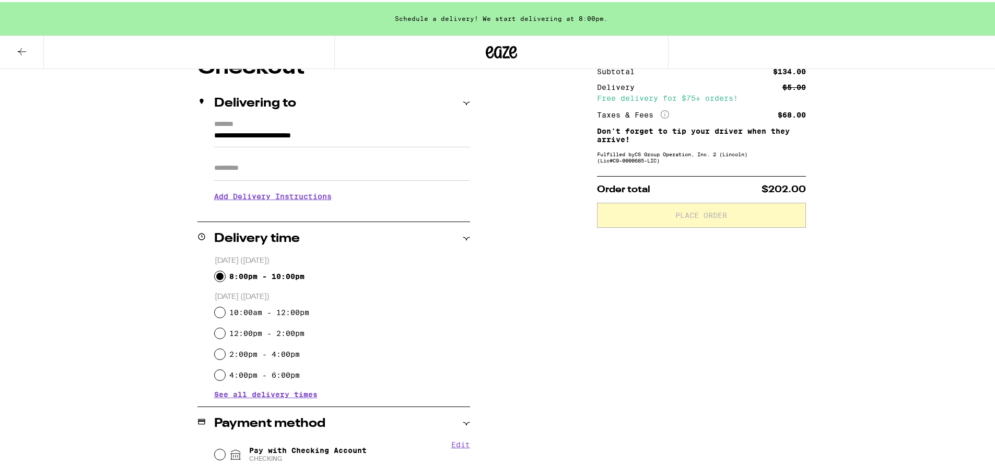
click at [215, 273] on input "8:00pm - 10:00pm" at bounding box center [220, 274] width 10 height 10
radio input "true"
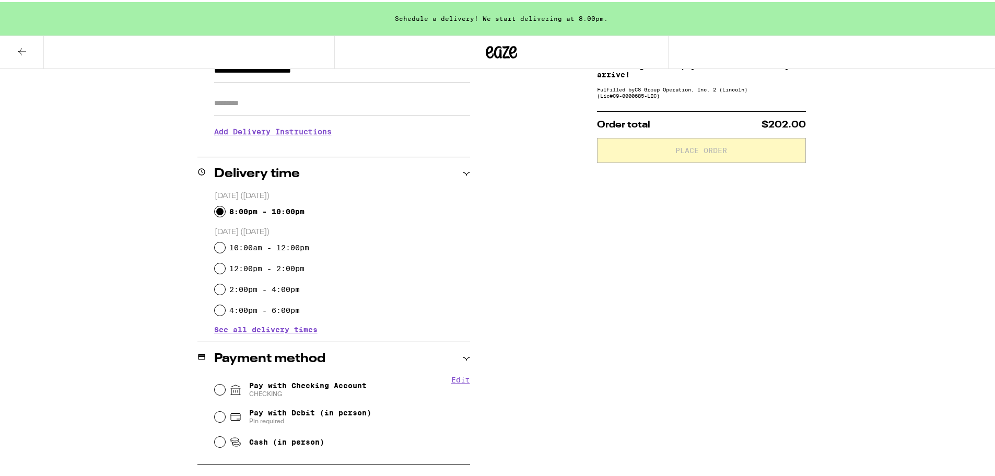
scroll to position [261, 0]
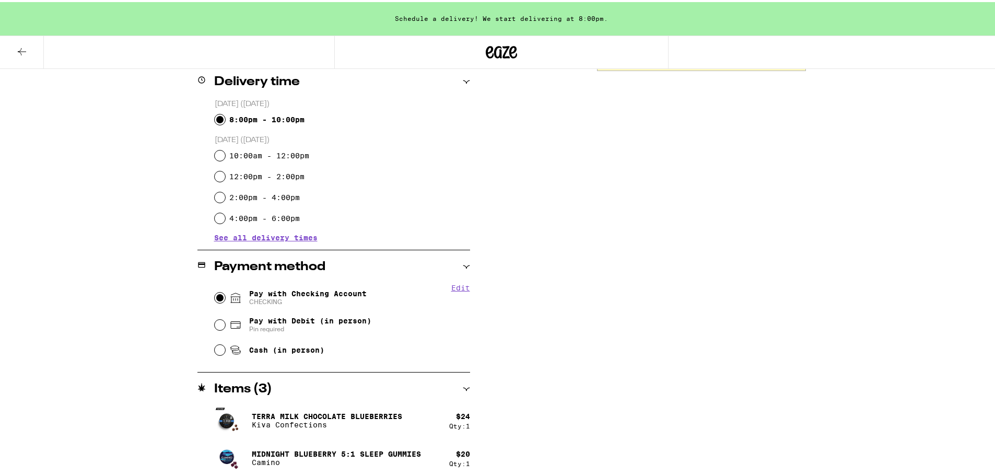
click at [215, 297] on input "Pay with Checking Account CHECKING" at bounding box center [220, 295] width 10 height 10
radio input "true"
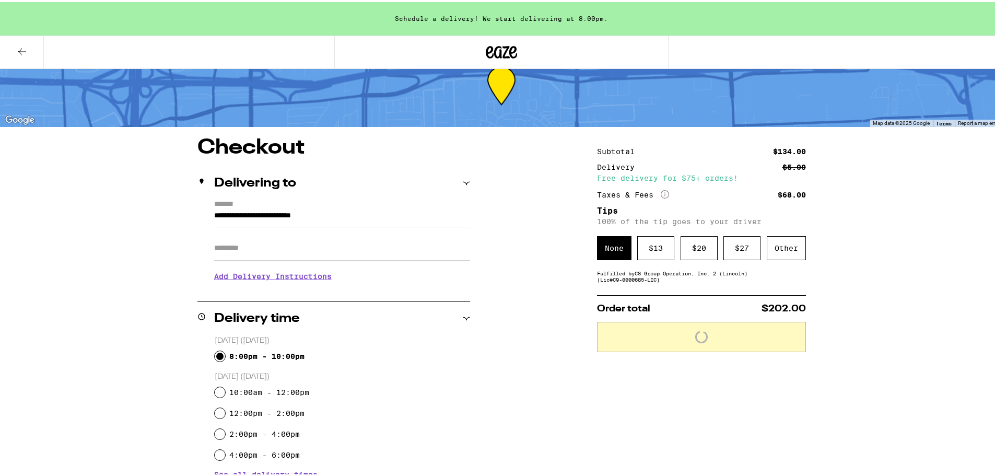
scroll to position [0, 0]
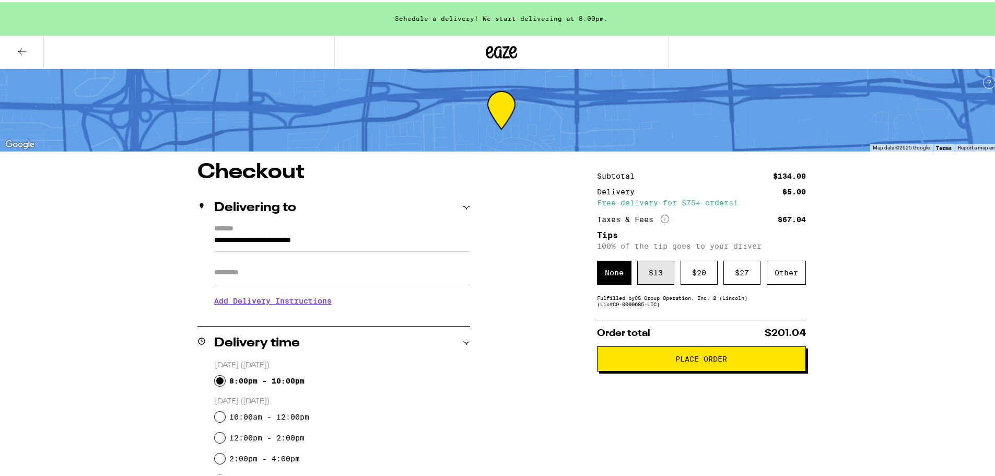
click at [648, 277] on div "$ 13" at bounding box center [655, 271] width 37 height 24
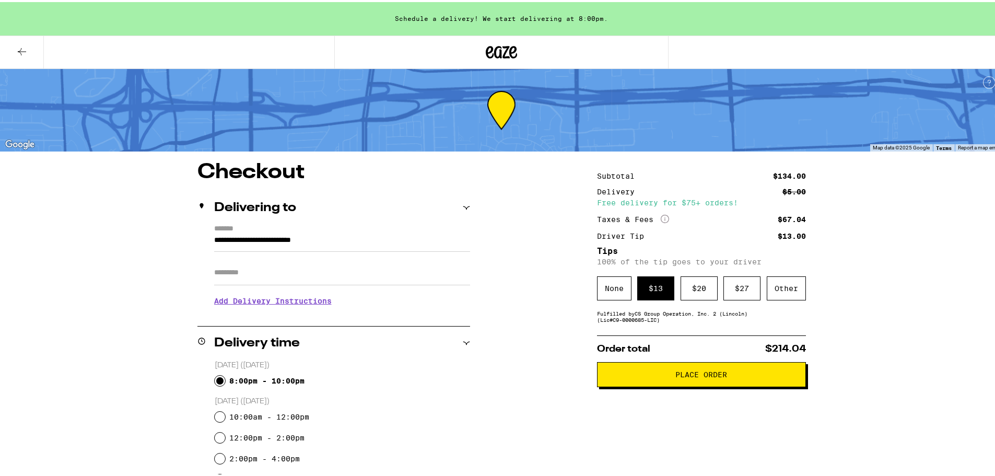
click at [679, 376] on span "Place Order" at bounding box center [701, 372] width 52 height 7
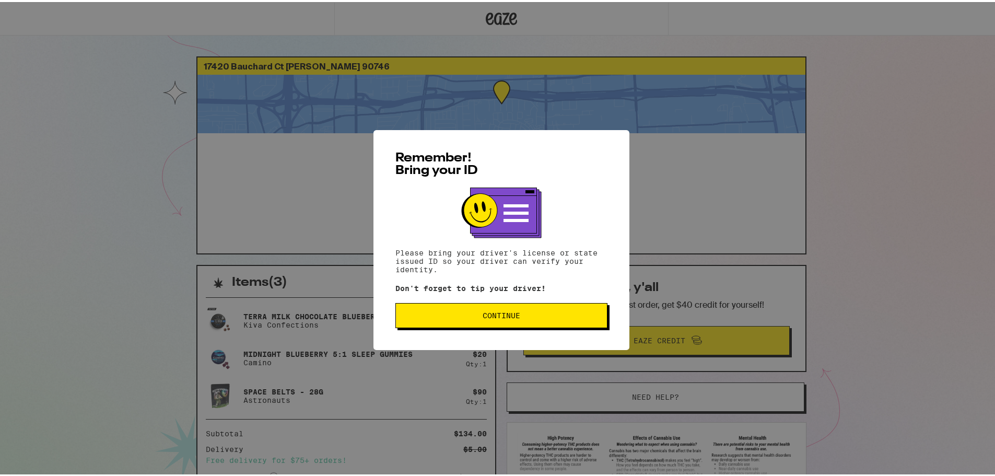
click at [547, 306] on button "Continue" at bounding box center [501, 313] width 212 height 25
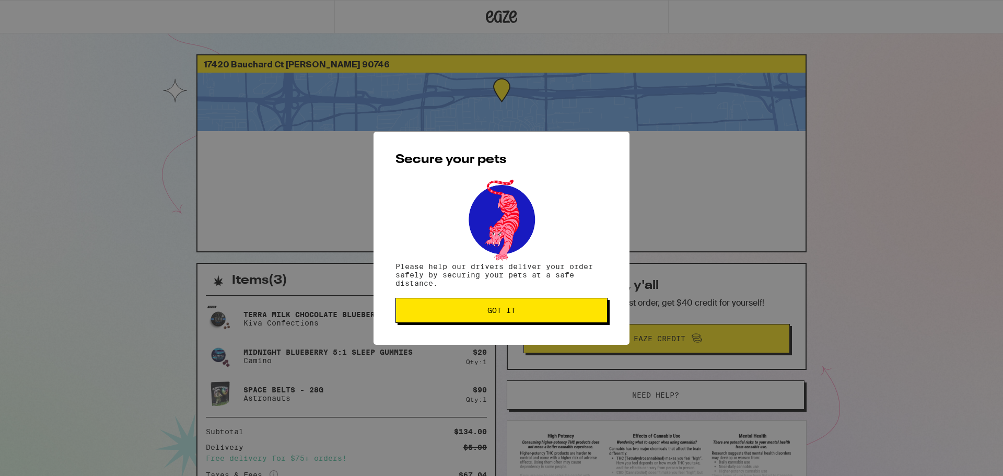
drag, startPoint x: 547, startPoint y: 318, endPoint x: 568, endPoint y: 305, distance: 25.1
click at [547, 318] on button "Got it" at bounding box center [501, 310] width 212 height 25
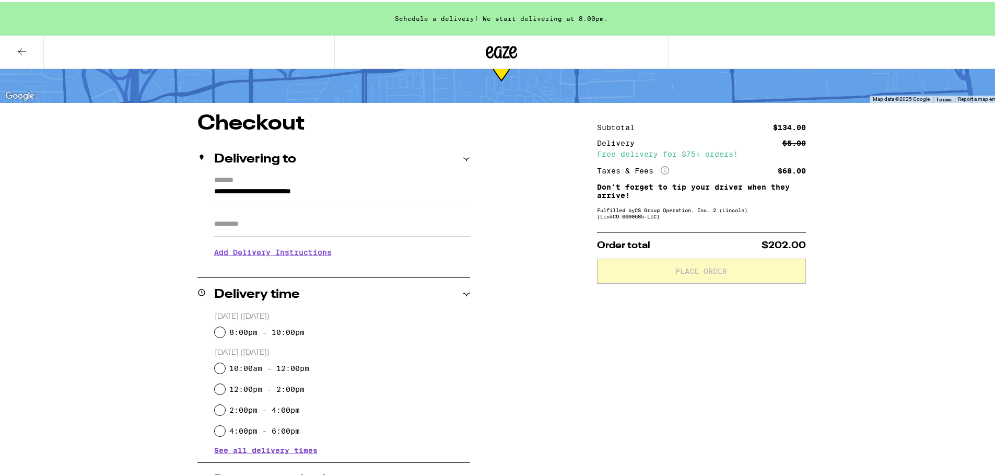
scroll to position [52, 0]
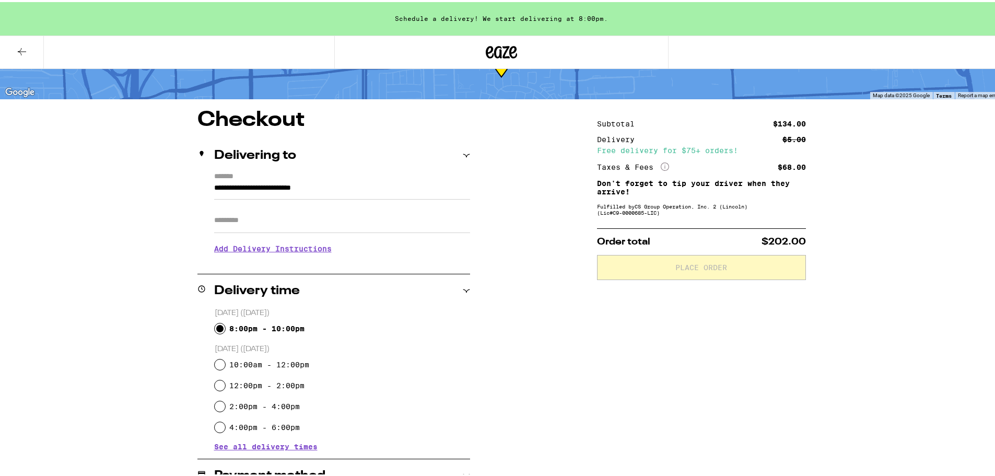
click at [215, 324] on input "8:00pm - 10:00pm" at bounding box center [220, 326] width 10 height 10
radio input "true"
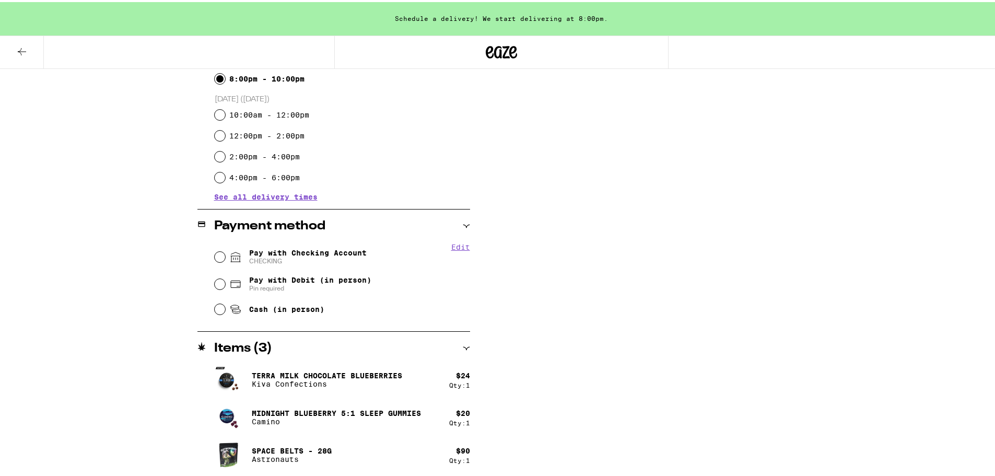
scroll to position [302, 0]
drag, startPoint x: 214, startPoint y: 254, endPoint x: 300, endPoint y: 253, distance: 86.7
click at [215, 254] on input "Pay with Checking Account CHECKING" at bounding box center [220, 254] width 10 height 10
radio input "true"
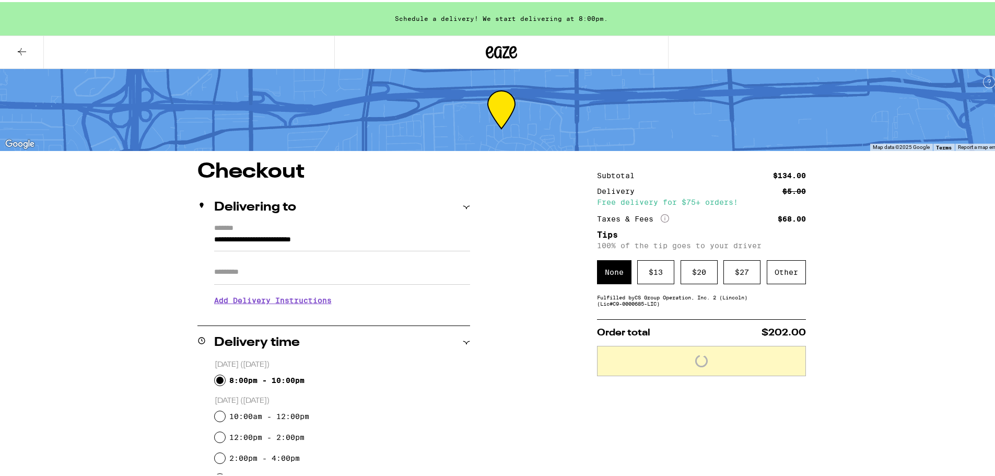
scroll to position [0, 0]
click at [645, 272] on div "$ 13" at bounding box center [655, 271] width 37 height 24
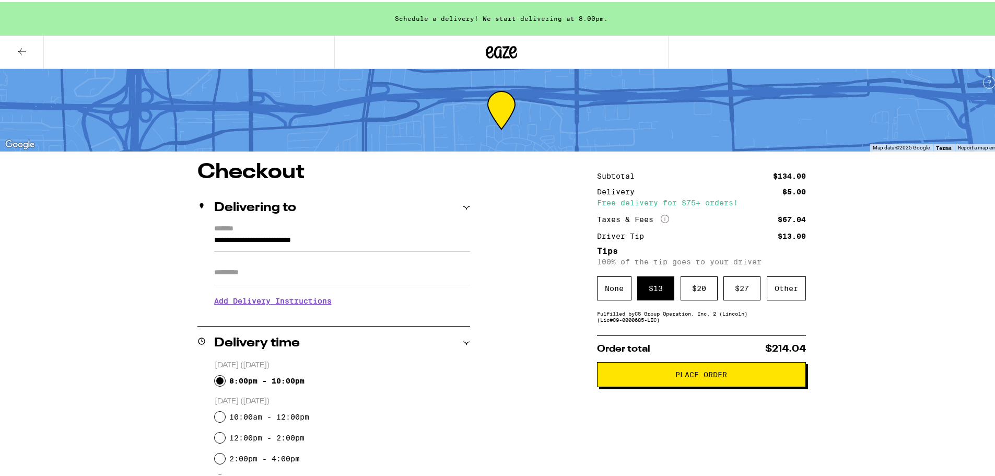
click at [726, 376] on span "Place Order" at bounding box center [701, 372] width 191 height 7
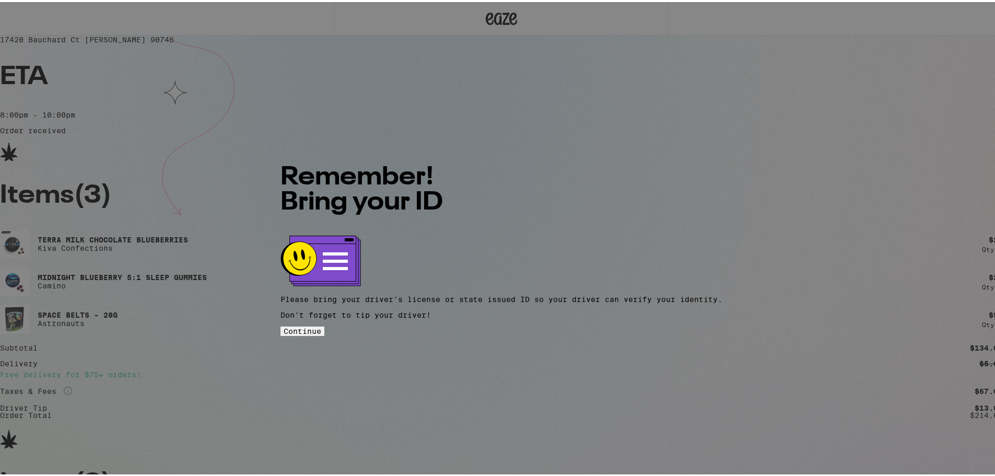
click at [324, 324] on button "Continue" at bounding box center [302, 328] width 44 height 9
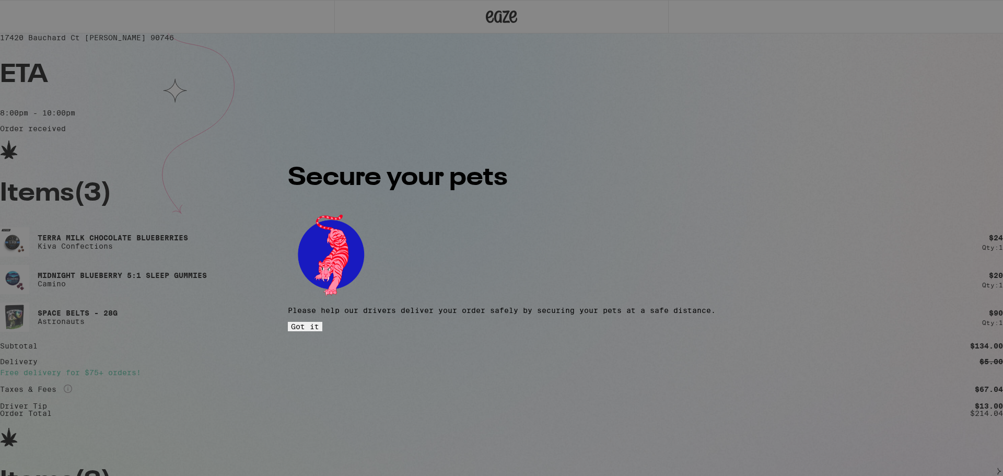
click at [322, 322] on button "Got it" at bounding box center [305, 326] width 34 height 9
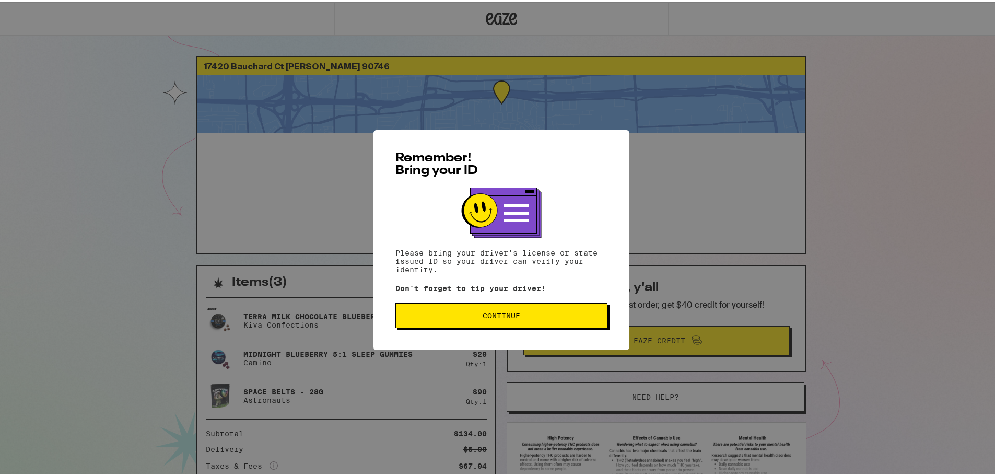
click at [543, 315] on span "Continue" at bounding box center [501, 313] width 194 height 7
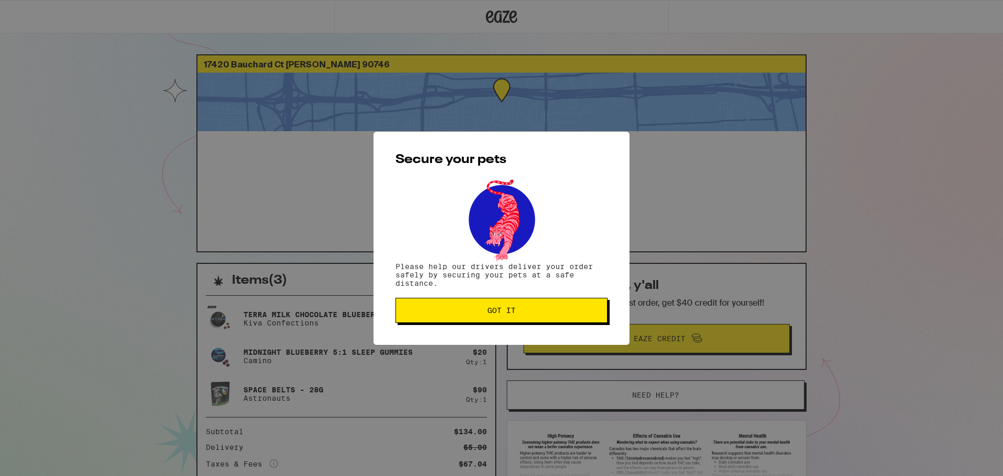
click at [474, 311] on span "Got it" at bounding box center [501, 310] width 194 height 7
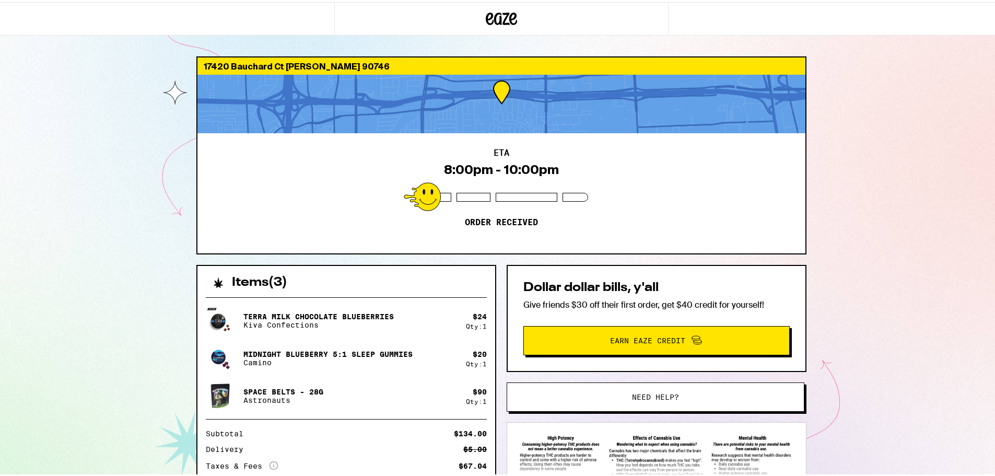
scroll to position [52, 0]
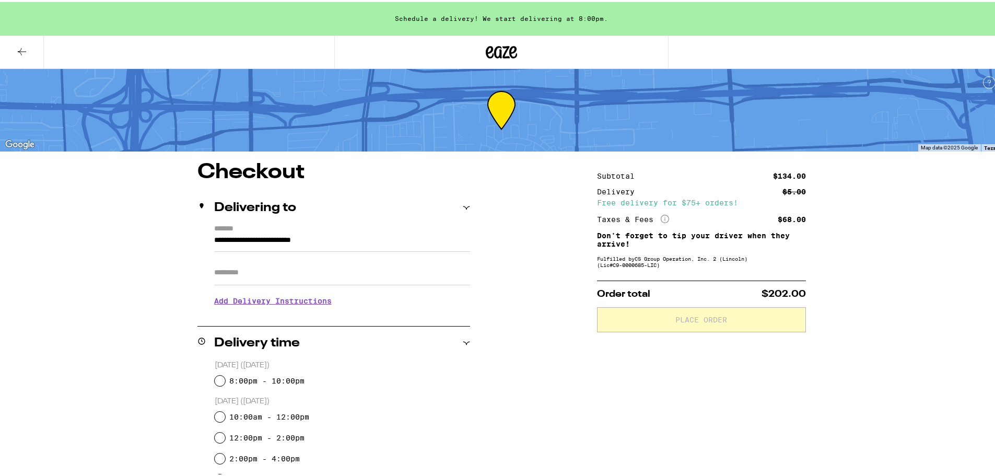
click at [19, 55] on icon at bounding box center [22, 49] width 13 height 13
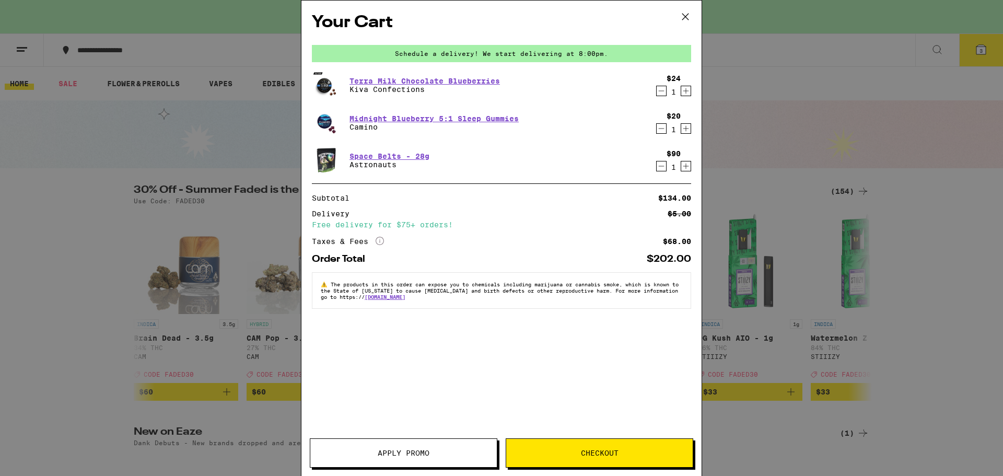
click at [679, 19] on icon at bounding box center [685, 17] width 16 height 16
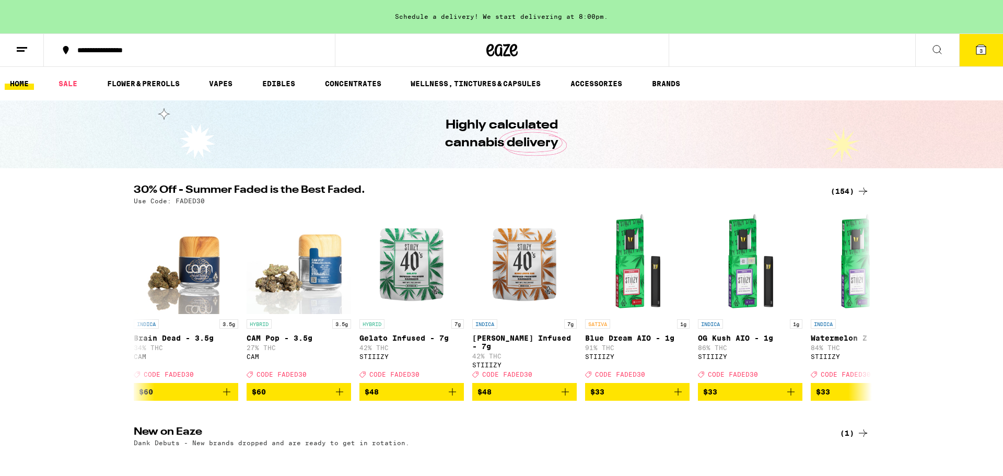
click at [968, 58] on div "Your Cart Schedule a delivery! We start delivering at 8:00pm. Terra Milk Chocol…" at bounding box center [501, 238] width 1003 height 476
click at [970, 47] on div "Your Cart Schedule a delivery! We start delivering at 8:00pm. Terra Milk Chocol…" at bounding box center [501, 238] width 1003 height 476
click at [969, 50] on div "Your Cart Schedule a delivery! We start delivering at 8:00pm. Terra Milk Chocol…" at bounding box center [501, 238] width 1003 height 476
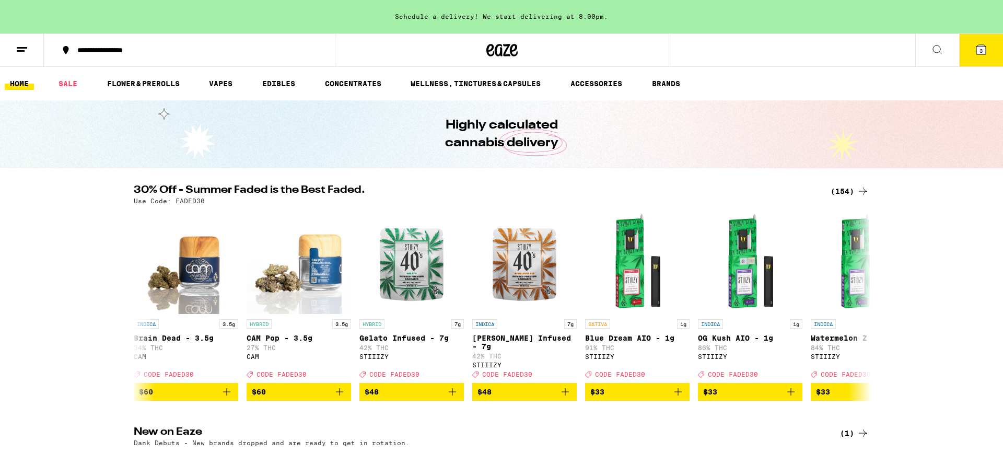
click at [969, 50] on div "Your Cart Schedule a delivery! We start delivering at 8:00pm. Terra Milk Chocol…" at bounding box center [501, 238] width 1003 height 476
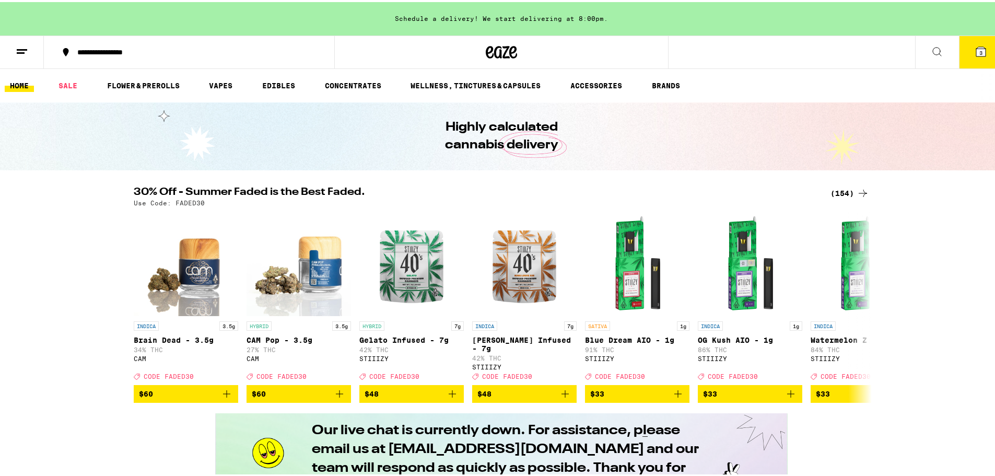
click at [964, 53] on button "3" at bounding box center [981, 50] width 44 height 32
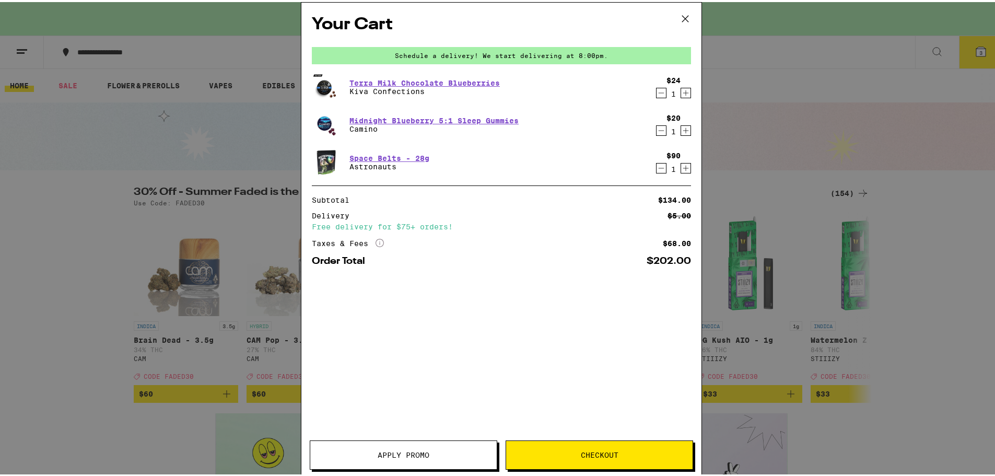
click at [967, 52] on div "Your Cart Schedule a delivery! We start delivering at 8:00pm. Terra Milk Chocol…" at bounding box center [501, 238] width 1003 height 476
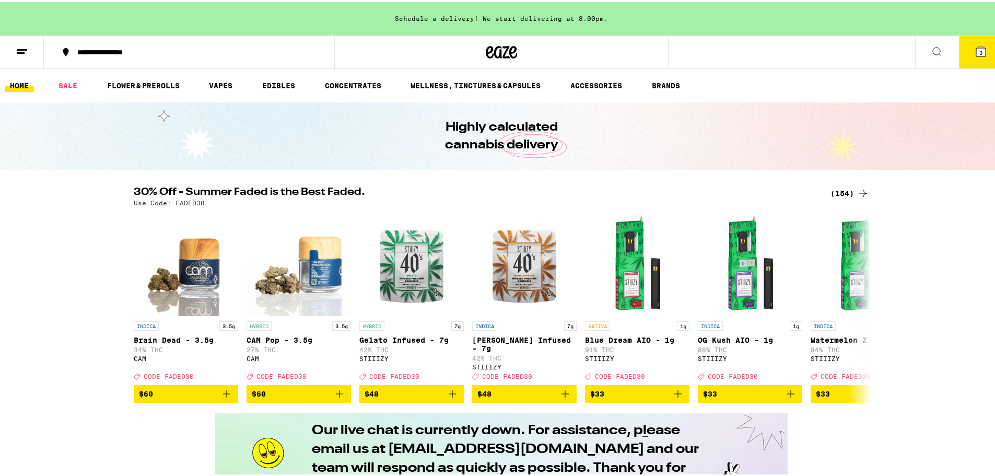
click at [979, 48] on span "3" at bounding box center [980, 51] width 3 height 6
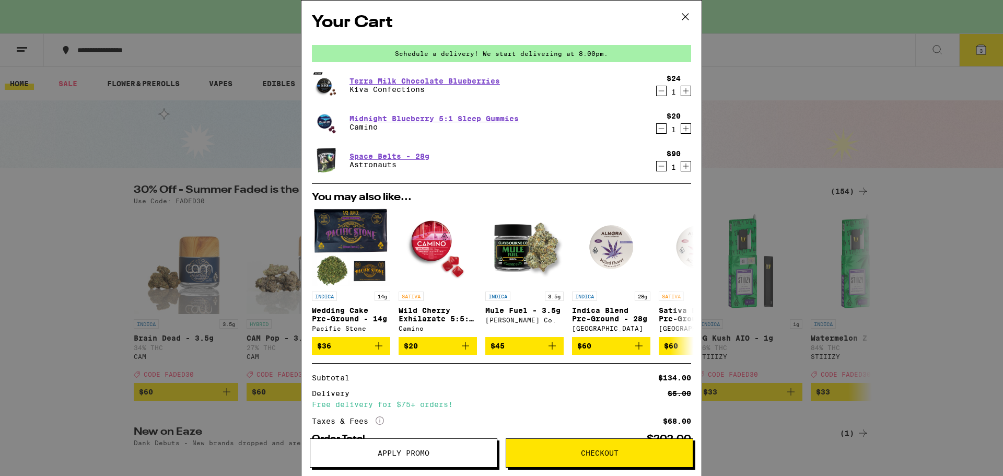
click at [840, 17] on div "Your Cart Schedule a delivery! We start delivering at 8:00pm. Terra Milk Chocol…" at bounding box center [501, 238] width 1003 height 476
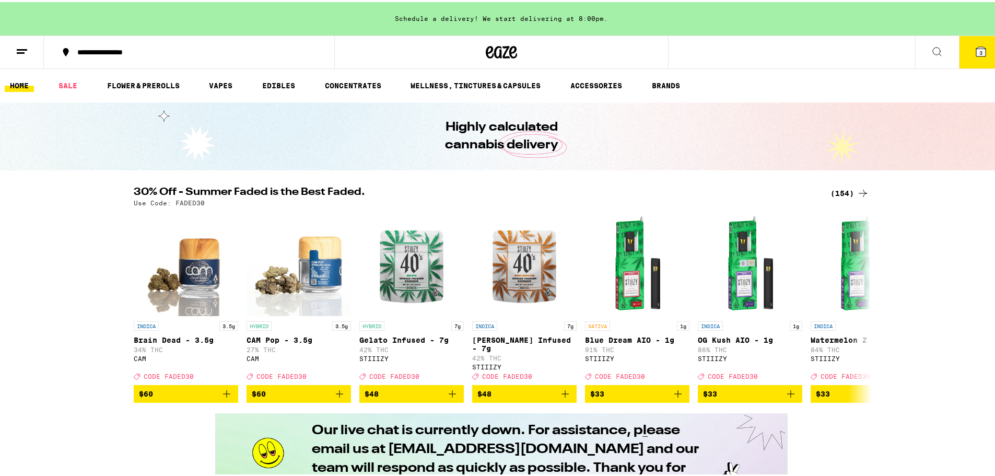
click at [976, 51] on icon at bounding box center [980, 49] width 9 height 9
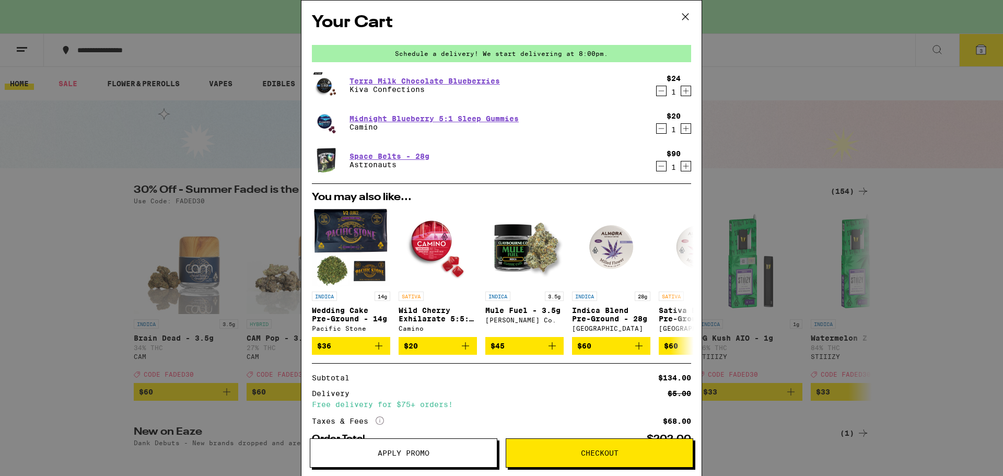
drag, startPoint x: 221, startPoint y: 32, endPoint x: 201, endPoint y: 35, distance: 20.1
click at [221, 32] on div "Your Cart Schedule a delivery! We start delivering at 8:00pm. Terra Milk Chocol…" at bounding box center [501, 238] width 1003 height 476
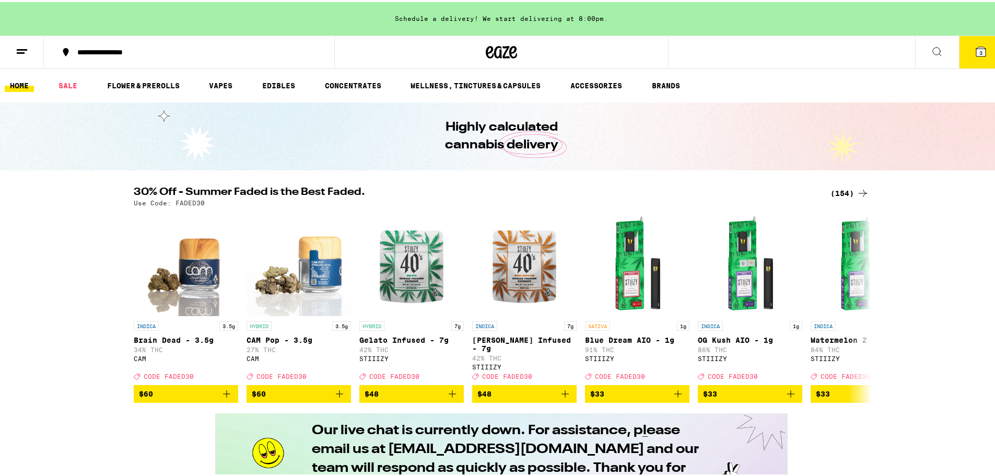
drag, startPoint x: 994, startPoint y: 54, endPoint x: 985, endPoint y: 54, distance: 8.4
click at [985, 54] on button "3" at bounding box center [981, 50] width 44 height 32
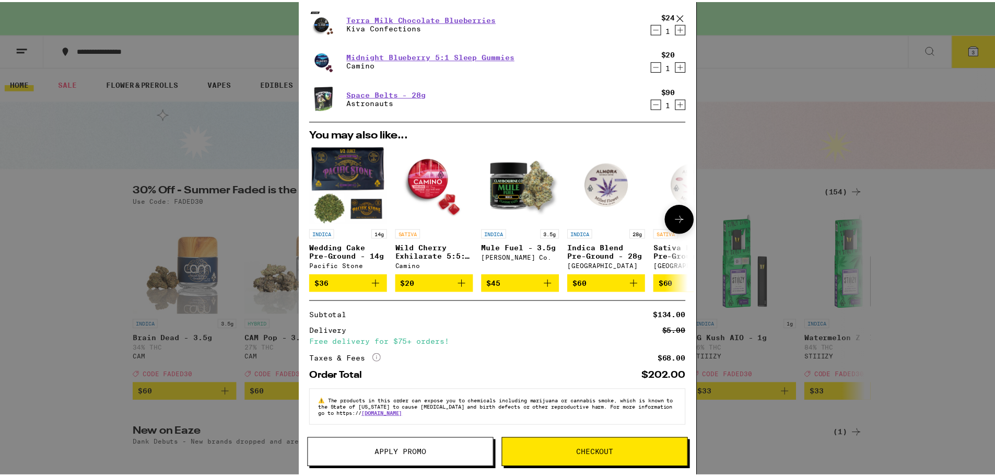
scroll to position [69, 0]
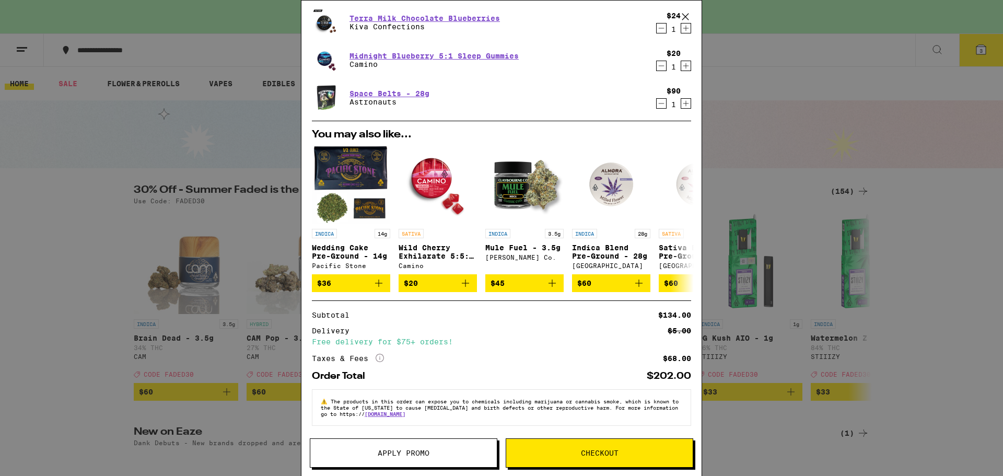
click at [586, 456] on span "Checkout" at bounding box center [600, 452] width 38 height 7
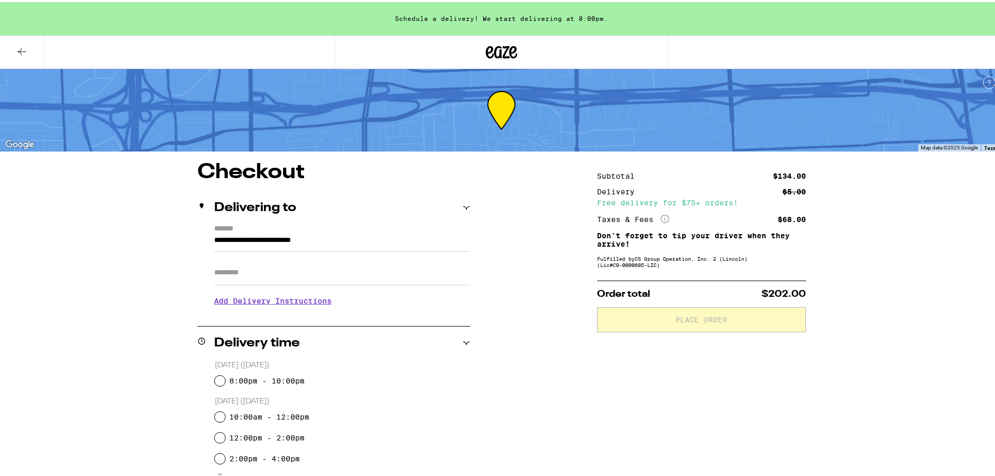
scroll to position [302, 0]
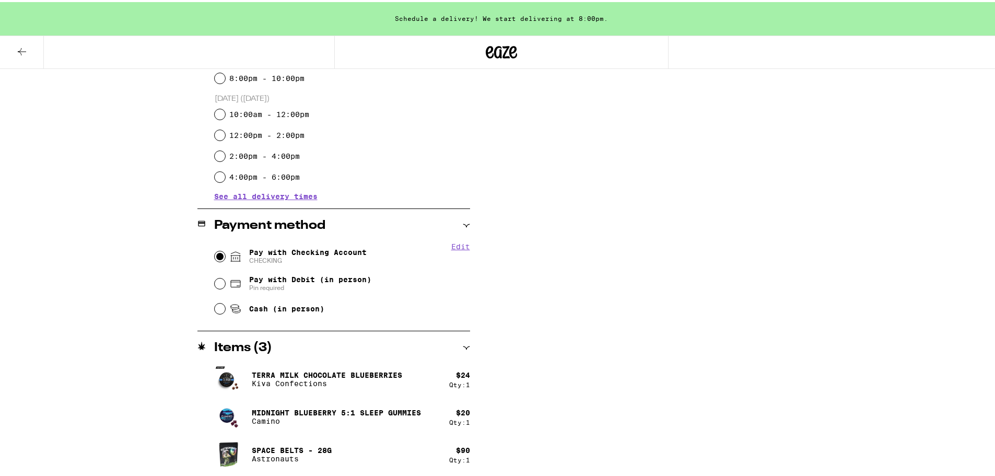
drag, startPoint x: 214, startPoint y: 255, endPoint x: 178, endPoint y: 293, distance: 52.8
click at [215, 255] on input "Pay with Checking Account CHECKING" at bounding box center [220, 254] width 10 height 10
radio input "true"
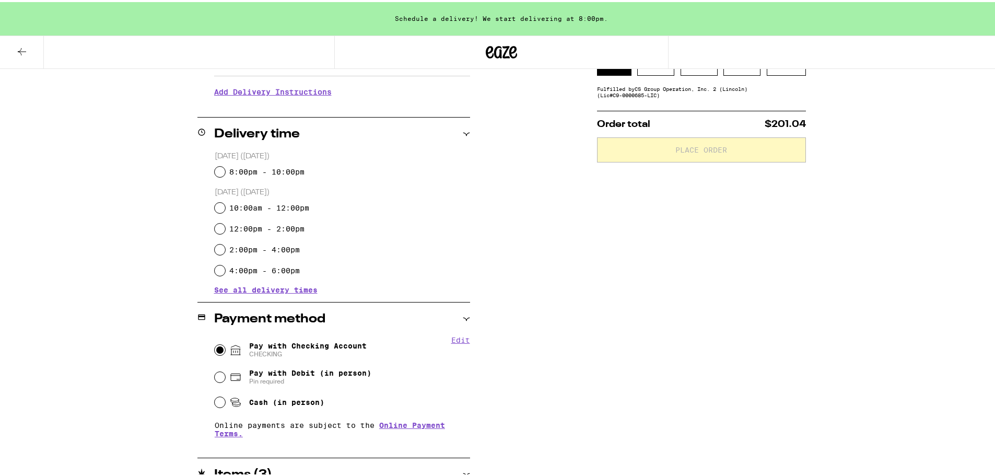
scroll to position [336, 0]
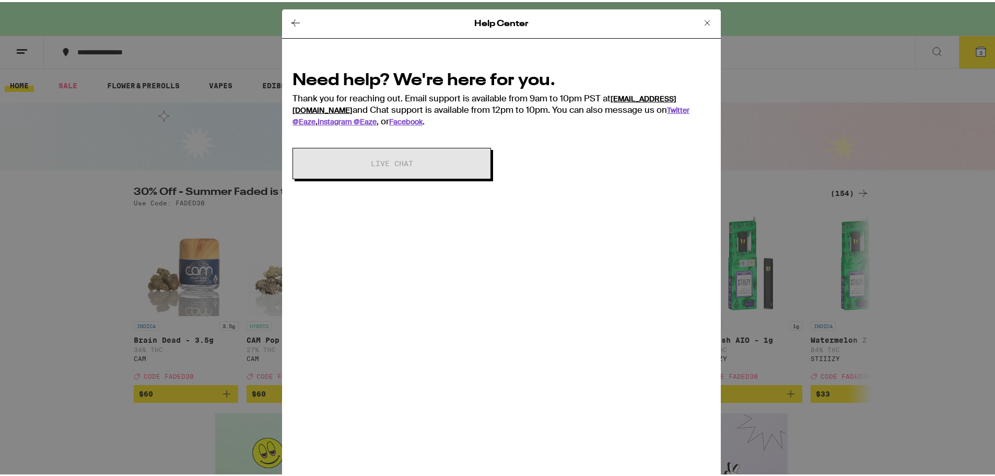
click at [619, 96] on link "[EMAIL_ADDRESS][DOMAIN_NAME]" at bounding box center [484, 102] width 384 height 21
click at [282, 22] on div "Help Center" at bounding box center [501, 21] width 439 height 29
click at [291, 21] on icon at bounding box center [295, 20] width 8 height 7
click at [152, 51] on div "Help Center Need help? We're here for you. Thank you for reaching out. Email su…" at bounding box center [501, 238] width 1003 height 476
click at [704, 20] on icon at bounding box center [706, 20] width 5 height 5
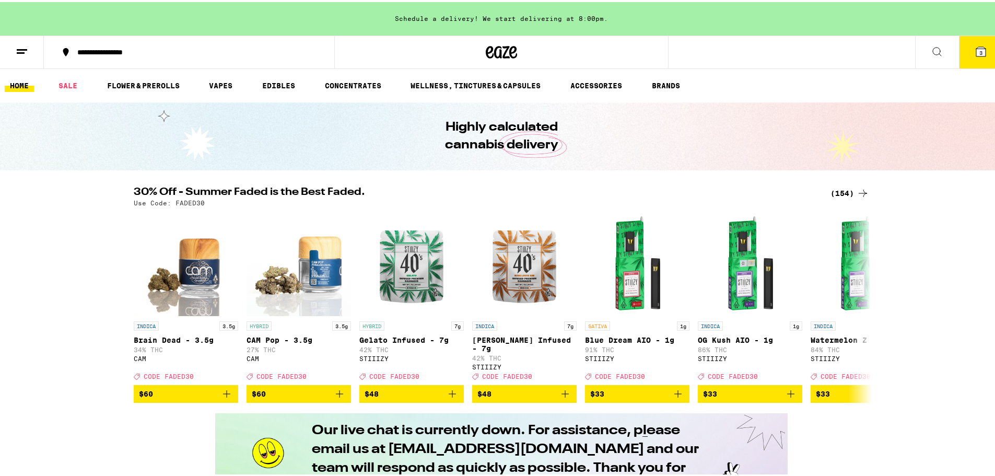
click at [976, 52] on icon at bounding box center [980, 49] width 9 height 9
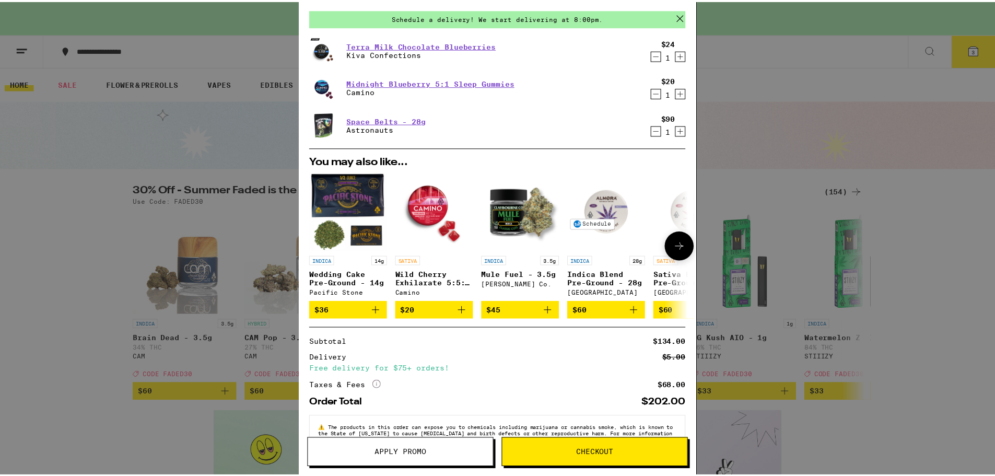
scroll to position [69, 0]
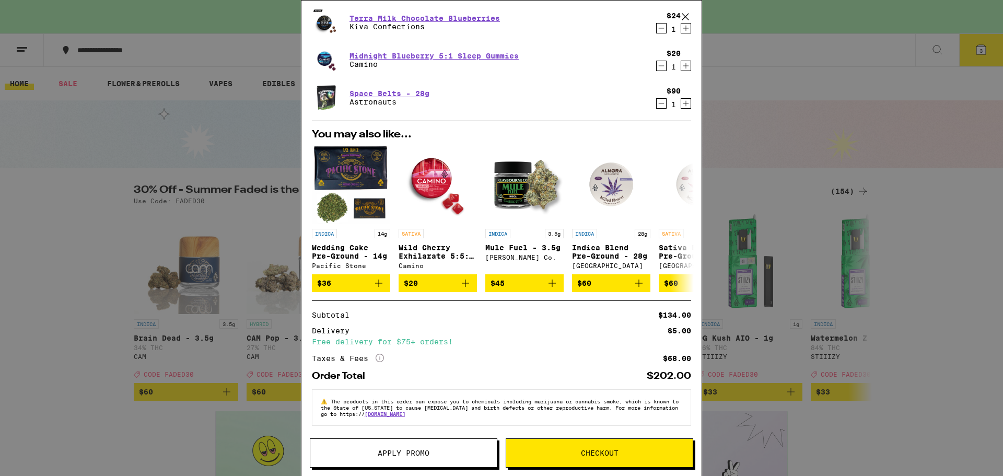
click at [626, 455] on span "Checkout" at bounding box center [599, 452] width 186 height 7
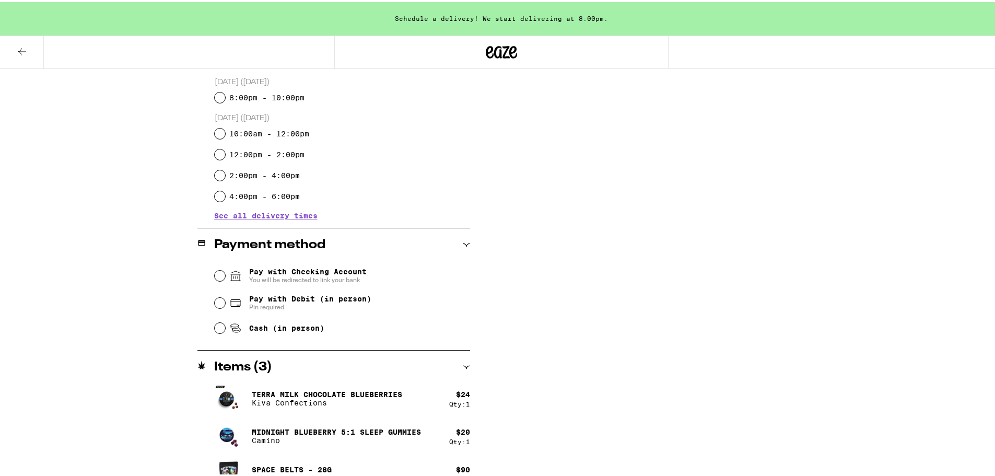
scroll to position [302, 0]
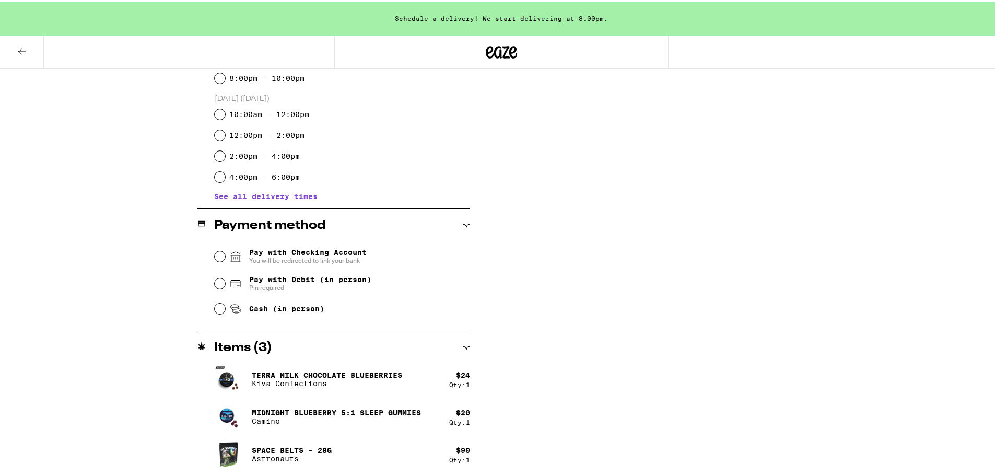
click at [336, 261] on span "You will be redirected to link your bank" at bounding box center [308, 258] width 118 height 8
click at [225, 260] on input "Pay with Checking Account You will be redirected to link your bank" at bounding box center [220, 254] width 10 height 10
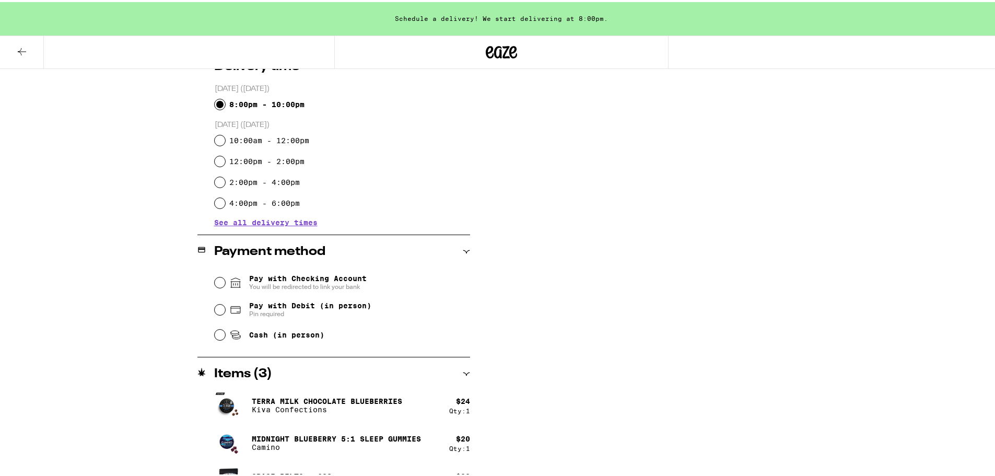
scroll to position [302, 0]
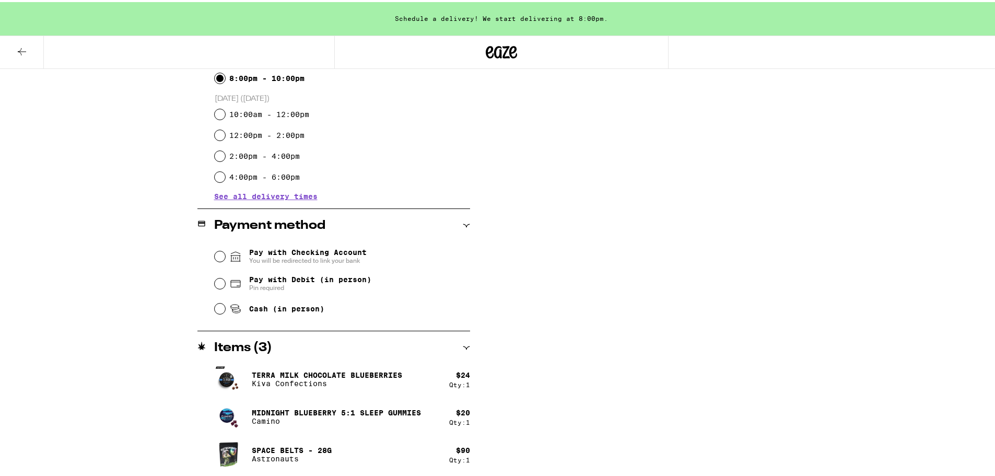
click at [328, 260] on span "You will be redirected to link your bank" at bounding box center [308, 258] width 118 height 8
click at [225, 260] on input "Pay with Checking Account You will be redirected to link your bank" at bounding box center [220, 254] width 10 height 10
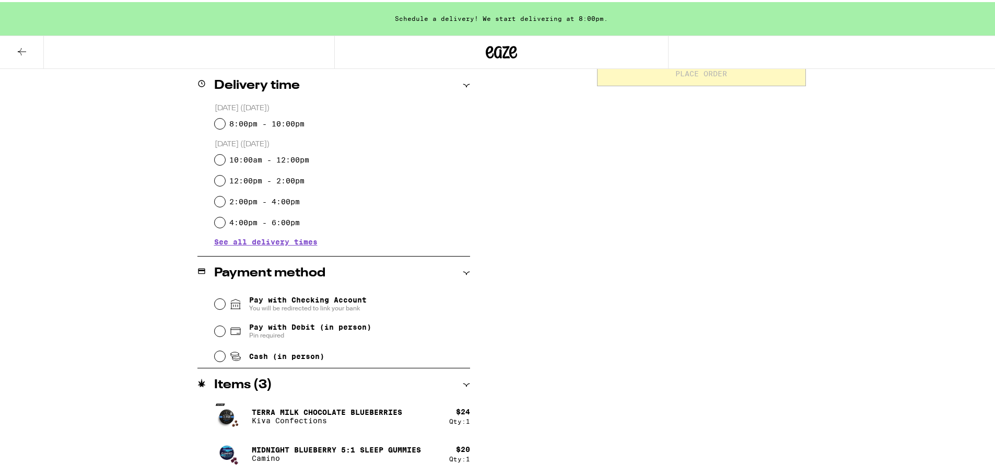
scroll to position [261, 0]
